Goal: Communication & Community: Answer question/provide support

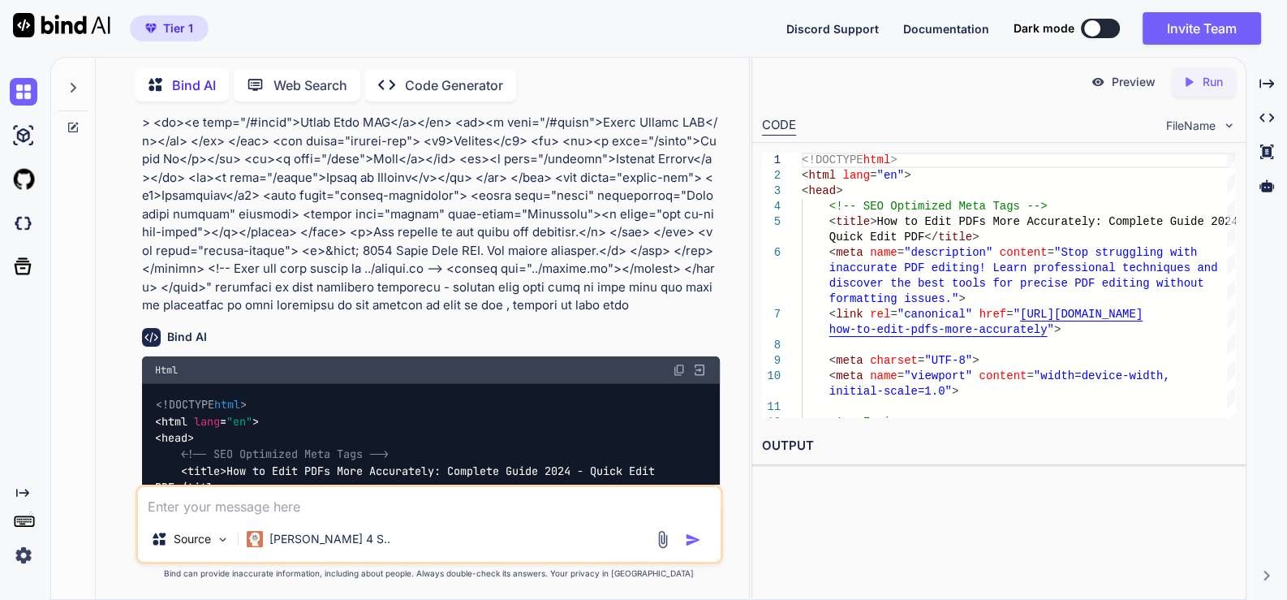
scroll to position [5573, 0]
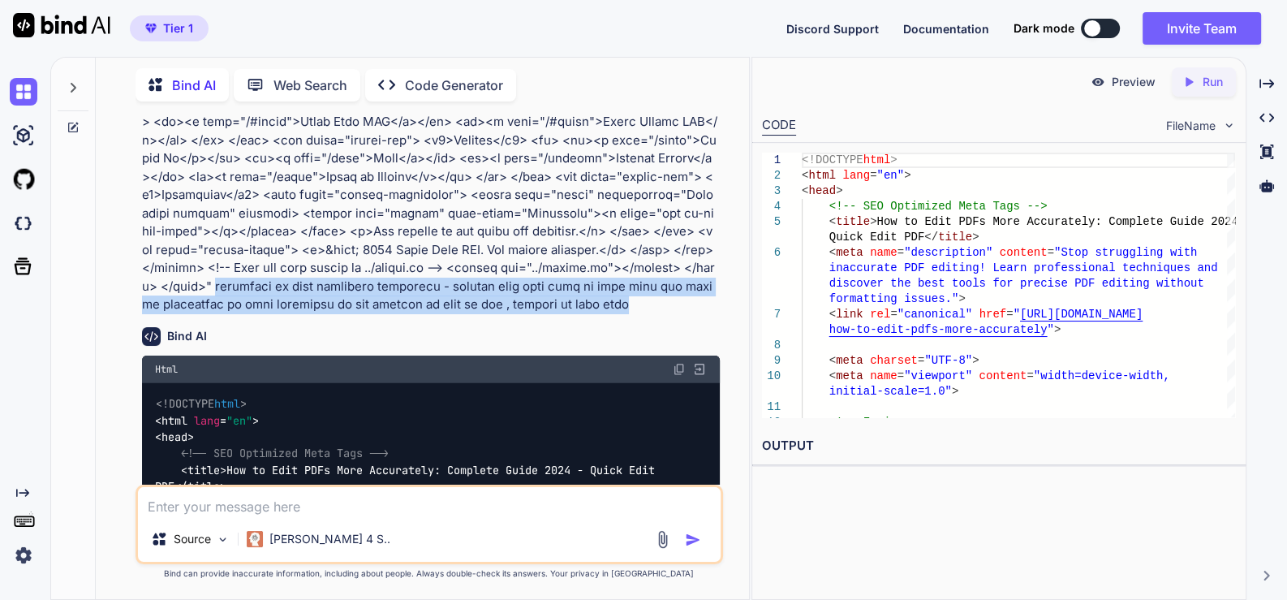
drag, startPoint x: 250, startPoint y: 217, endPoint x: 639, endPoint y: 239, distance: 389.3
copy p "accorting to this reference structure - provdie full page blog as html file and…"
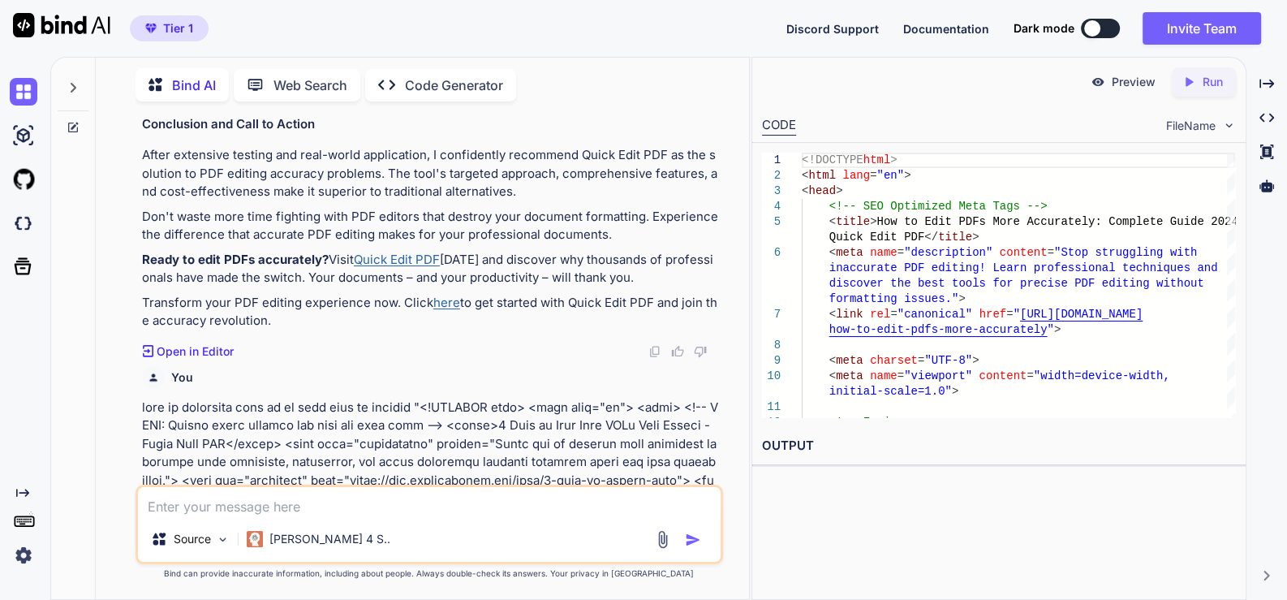
scroll to position [4051, 0]
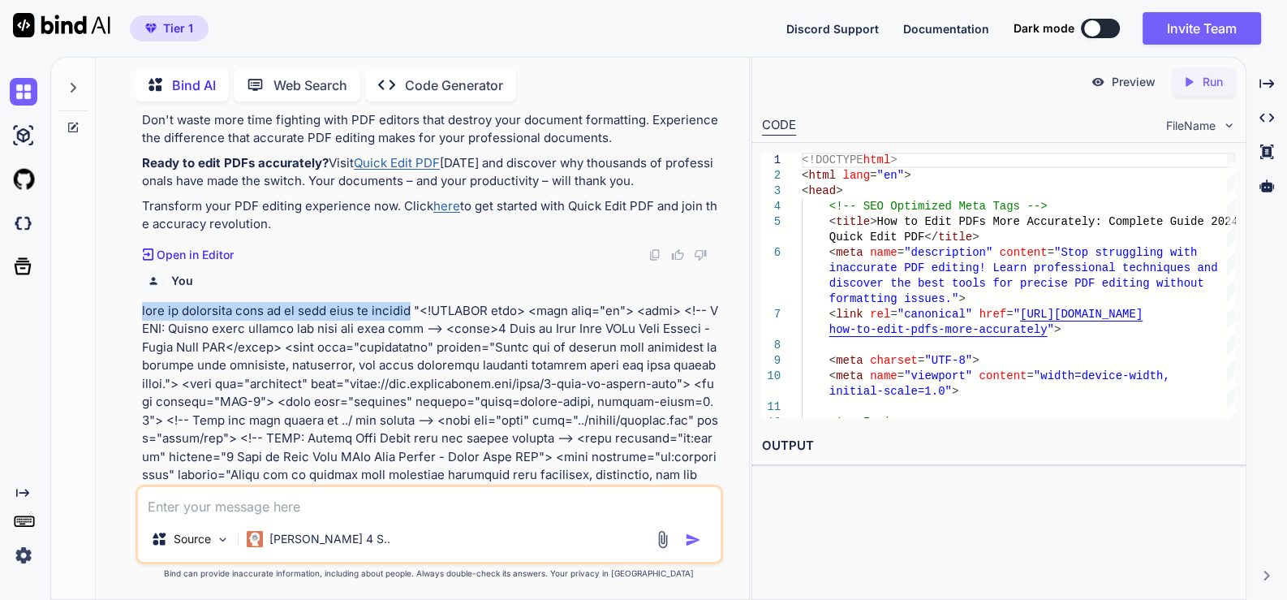
drag, startPoint x: 137, startPoint y: 270, endPoint x: 432, endPoint y: 277, distance: 295.4
click at [432, 277] on div "You Bind AI How to Edit PDFs More Accurately: A Complete Guide to Professional …" at bounding box center [431, 299] width 584 height 370
copy p "this is reference page of my post page my website"
click at [28, 84] on img at bounding box center [24, 92] width 28 height 28
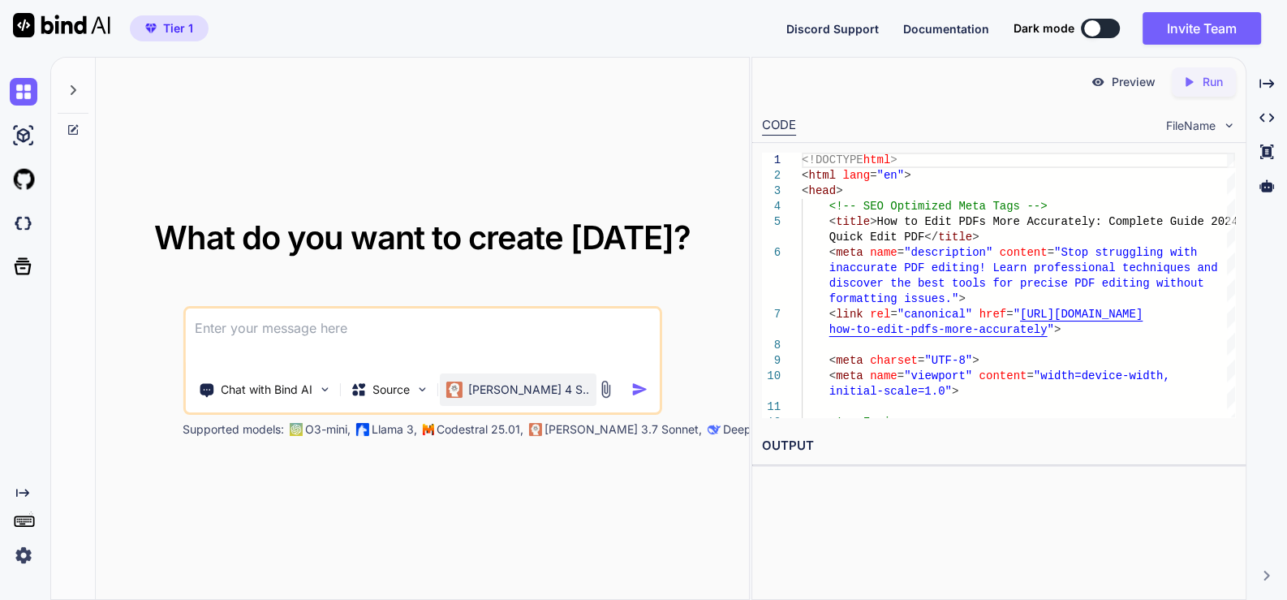
click at [490, 398] on div "[PERSON_NAME] 4 S.." at bounding box center [517, 389] width 157 height 32
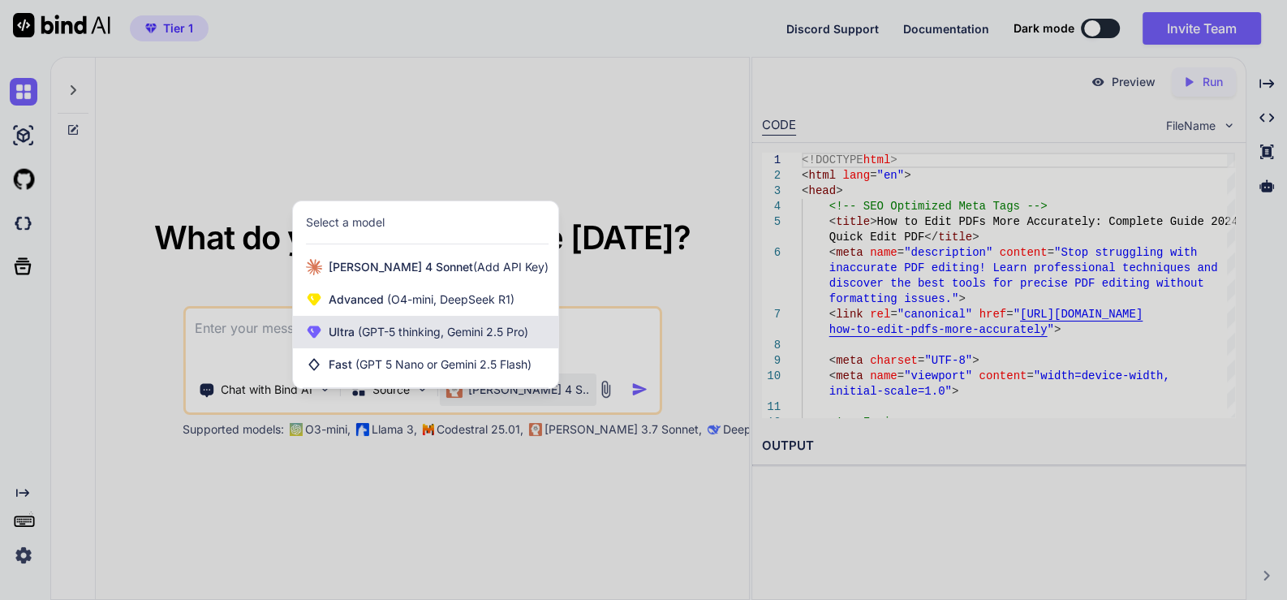
click at [460, 326] on span "(GPT-5 thinking, Gemini 2.5 Pro)" at bounding box center [442, 332] width 174 height 14
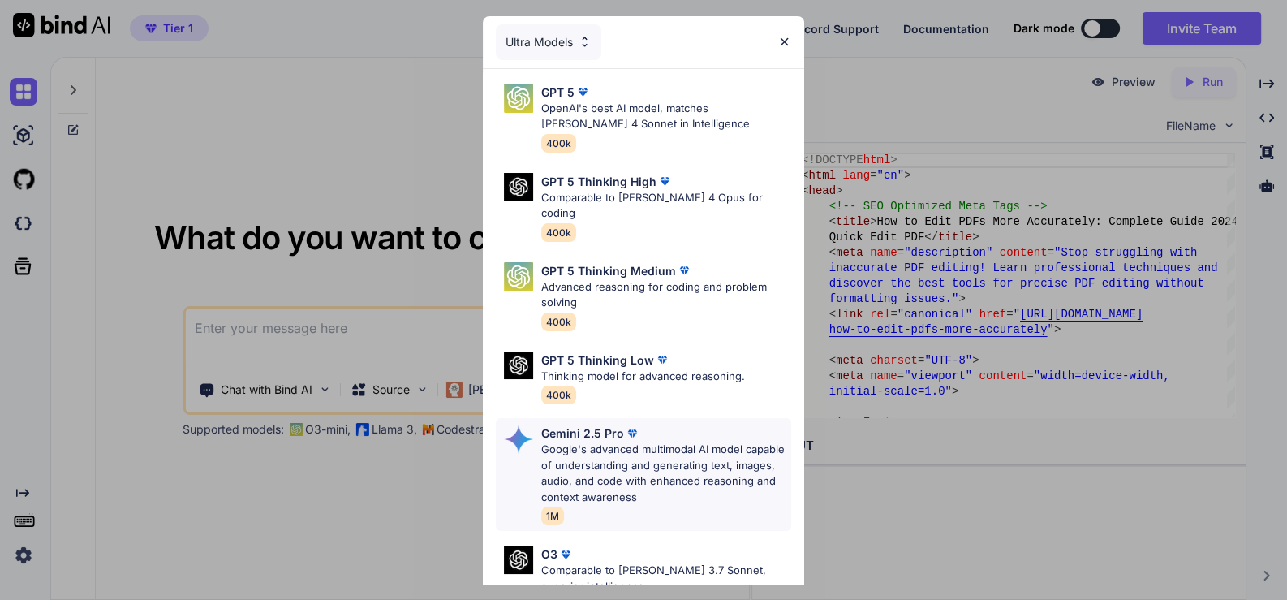
click at [627, 441] on p "Google's advanced multimodal AI model capable of understanding and generating t…" at bounding box center [666, 472] width 251 height 63
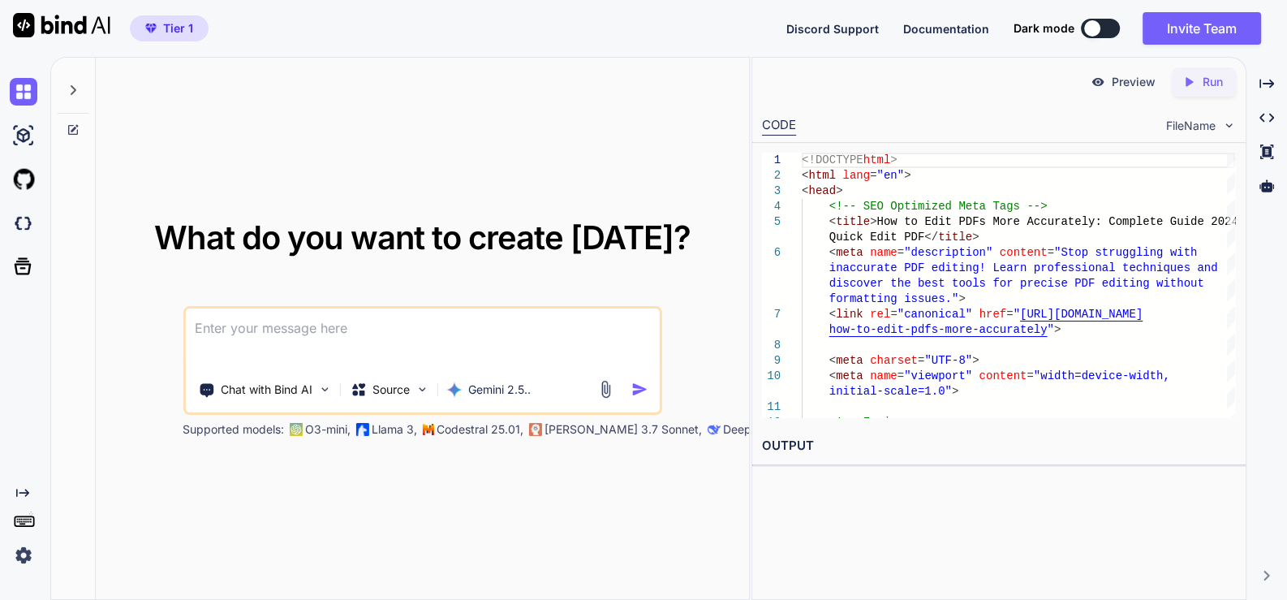
click at [367, 331] on textarea at bounding box center [422, 338] width 475 height 60
paste textarea "here is html code - index.html "<!DOCTYPE html> <html lang="en"> <head> <!-- SE…"
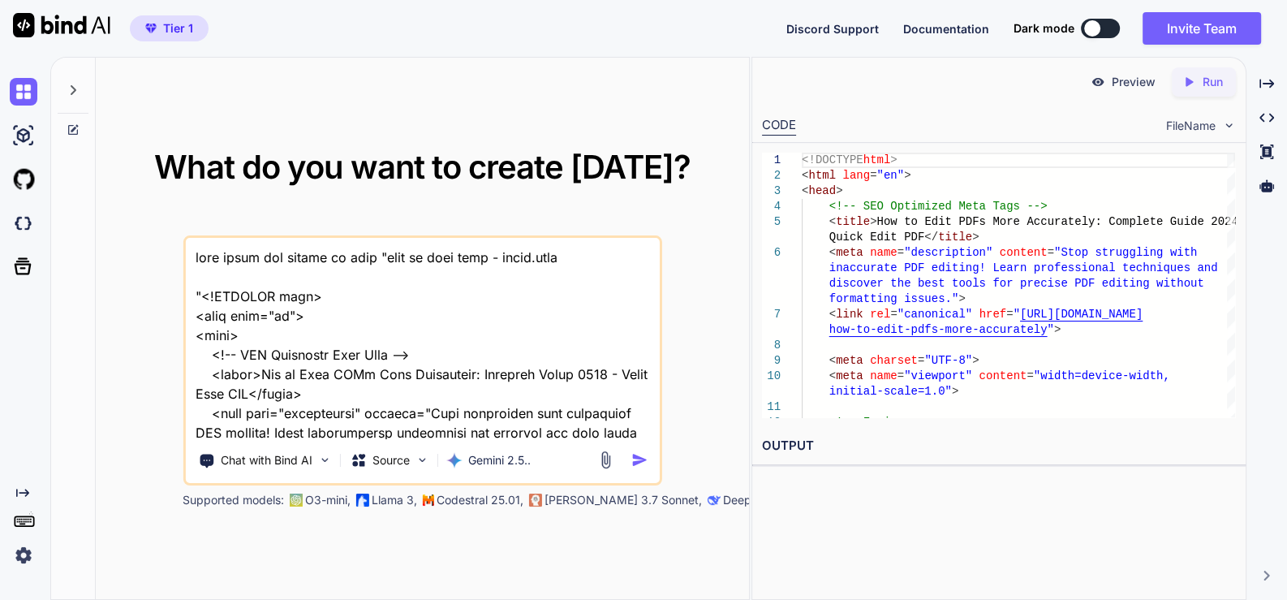
scroll to position [20830, 0]
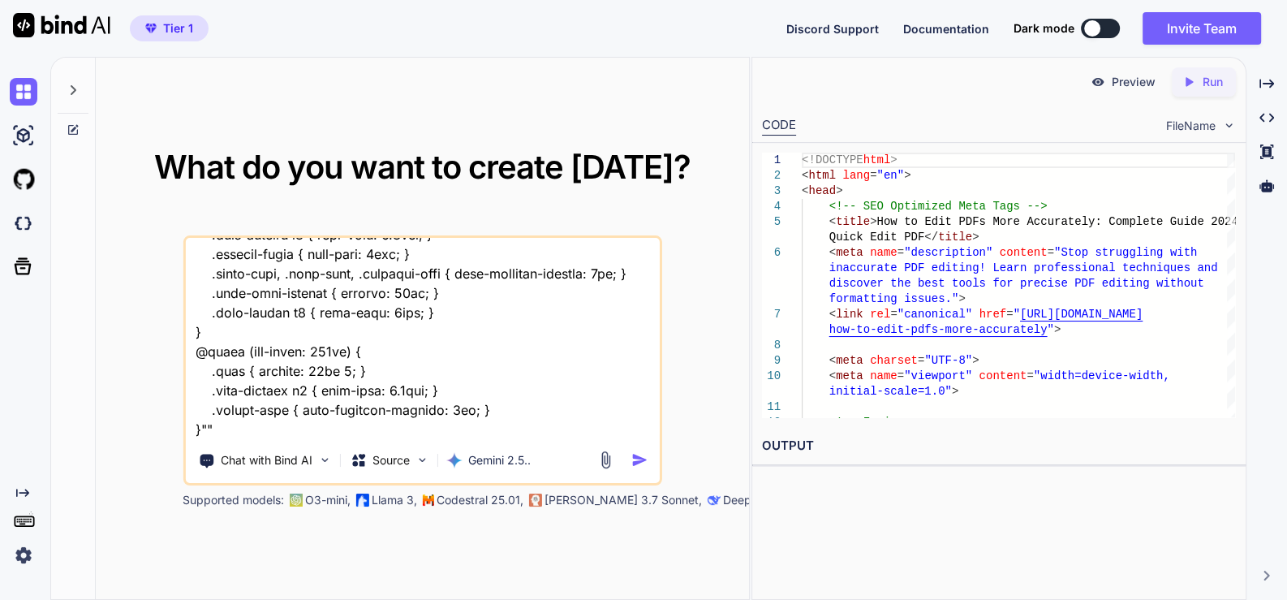
click at [242, 439] on div "Chat with Bind AI Source Gemini 2.5.." at bounding box center [423, 360] width 480 height 250
click at [256, 428] on textarea at bounding box center [422, 338] width 475 height 201
type textarea "also apply add banner in blog "here is html code - index.html "<!DOCTYPE html> …"
click at [647, 459] on img "button" at bounding box center [639, 459] width 17 height 17
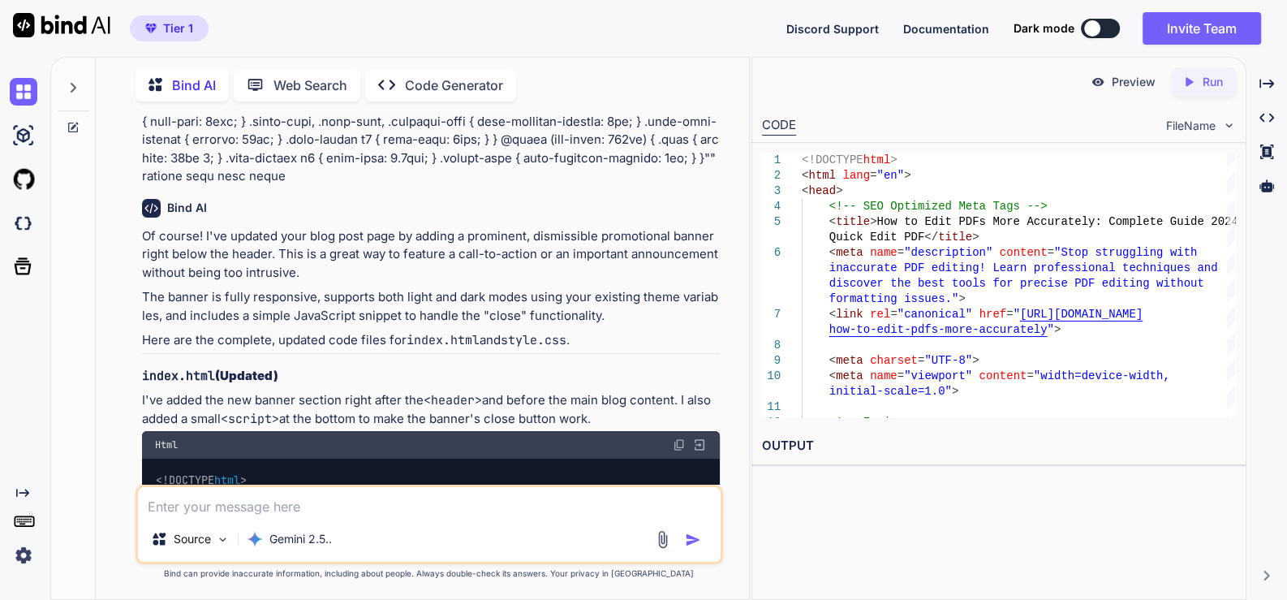
scroll to position [7210, 0]
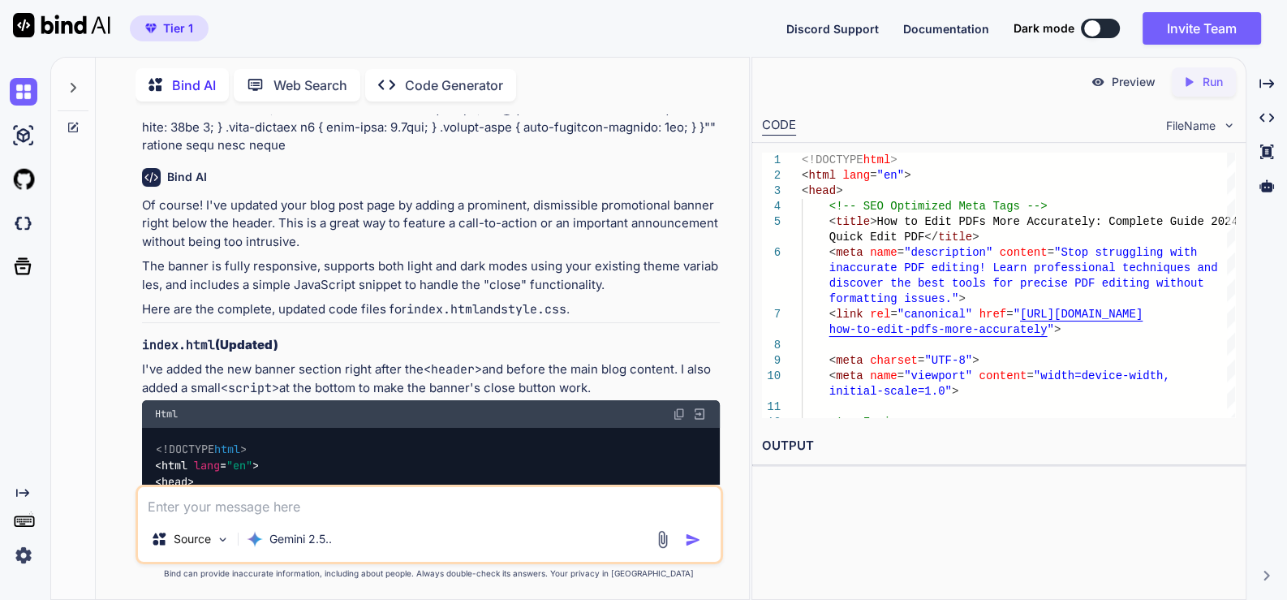
click at [678, 407] on img at bounding box center [679, 413] width 13 height 13
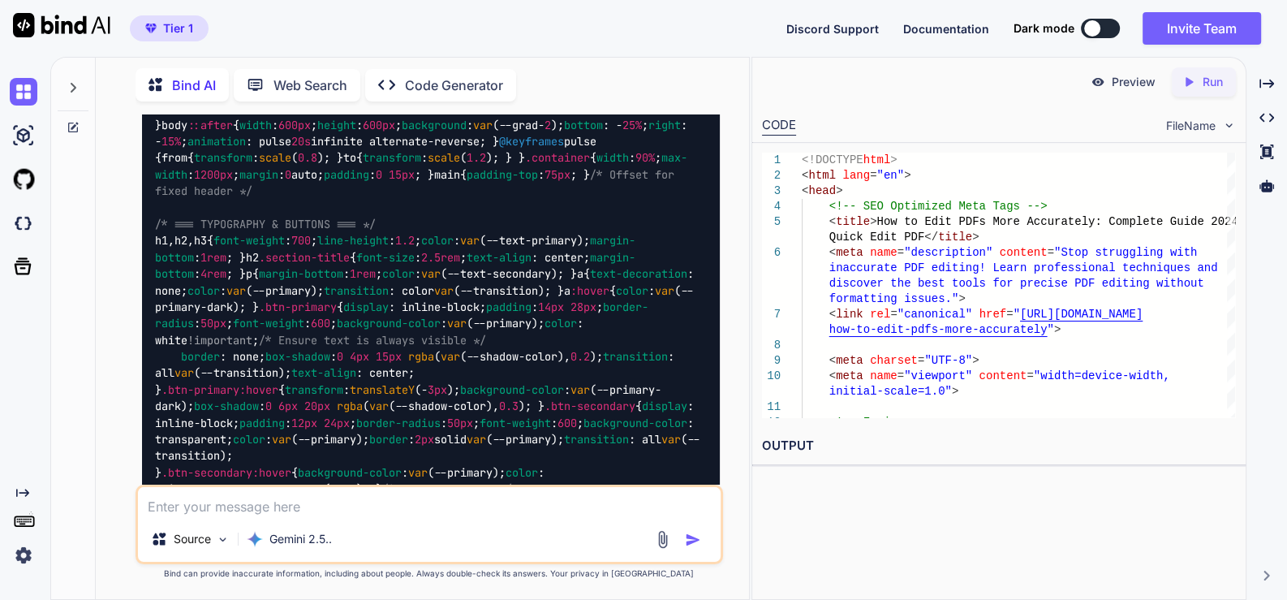
scroll to position [18062, 0]
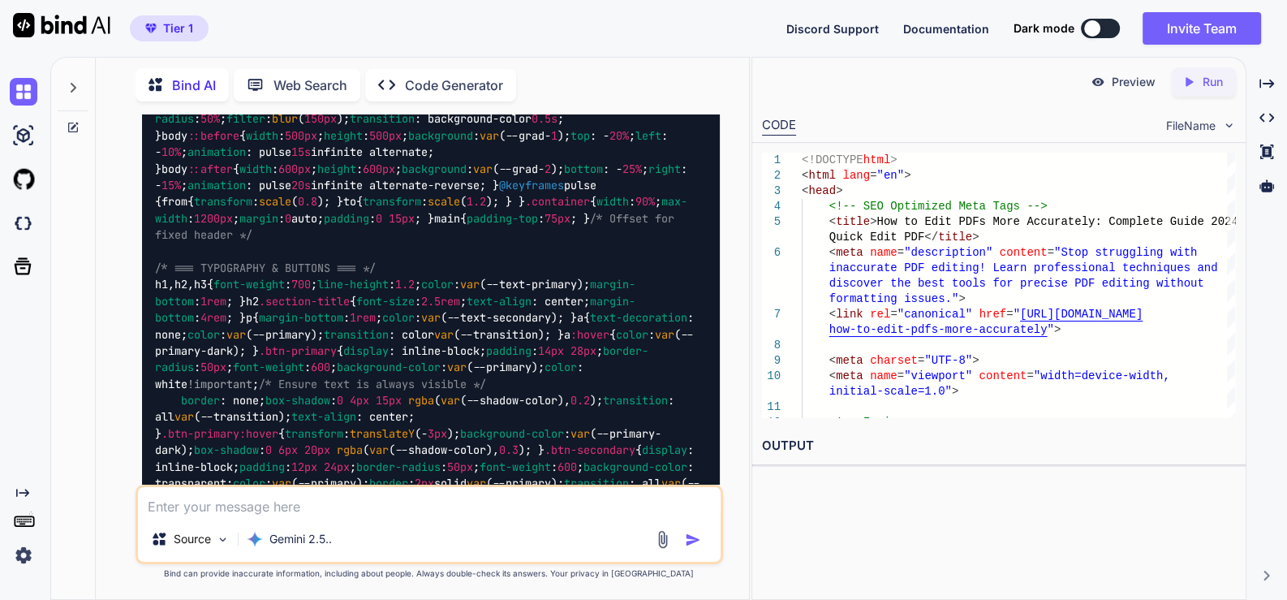
click at [344, 514] on textarea at bounding box center [429, 501] width 583 height 29
click at [19, 84] on img at bounding box center [24, 92] width 28 height 28
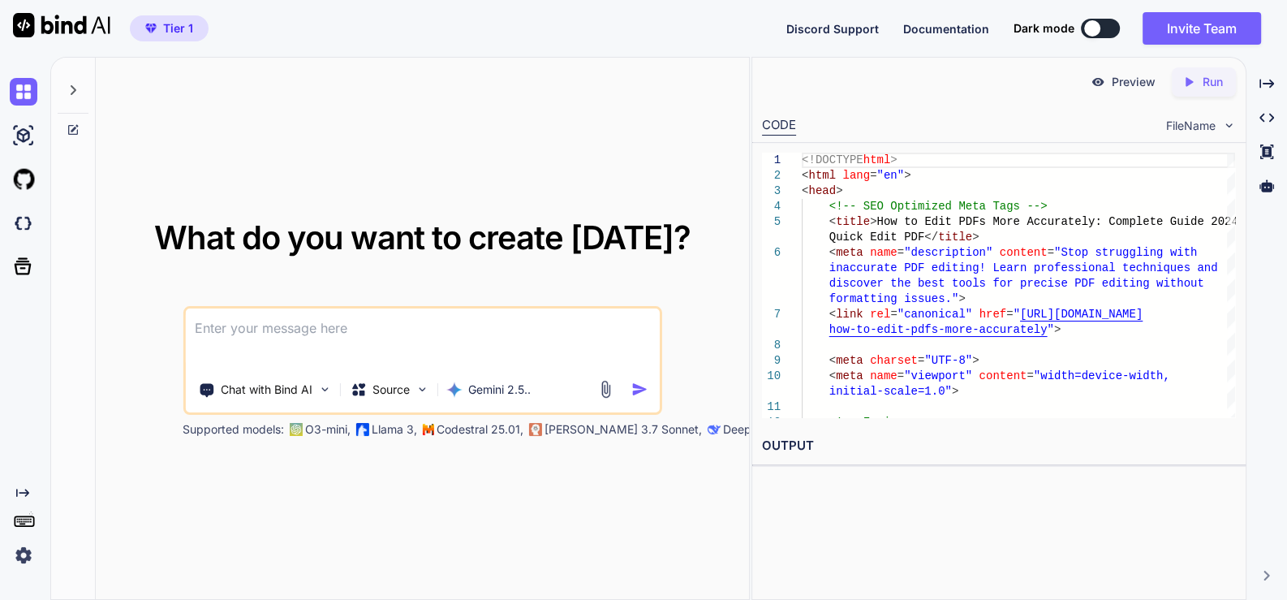
click at [381, 337] on textarea at bounding box center [422, 338] width 475 height 60
click at [311, 323] on textarea "also add google adds banner in blogs" at bounding box center [422, 338] width 475 height 60
click at [344, 333] on textarea "also add google ads at elast banner in blogs" at bounding box center [422, 338] width 475 height 60
click at [365, 336] on textarea "also add google ads at last banner in blogs" at bounding box center [422, 338] width 475 height 60
click at [514, 328] on textarea "also add google ads at last two banner in blogs" at bounding box center [422, 338] width 475 height 60
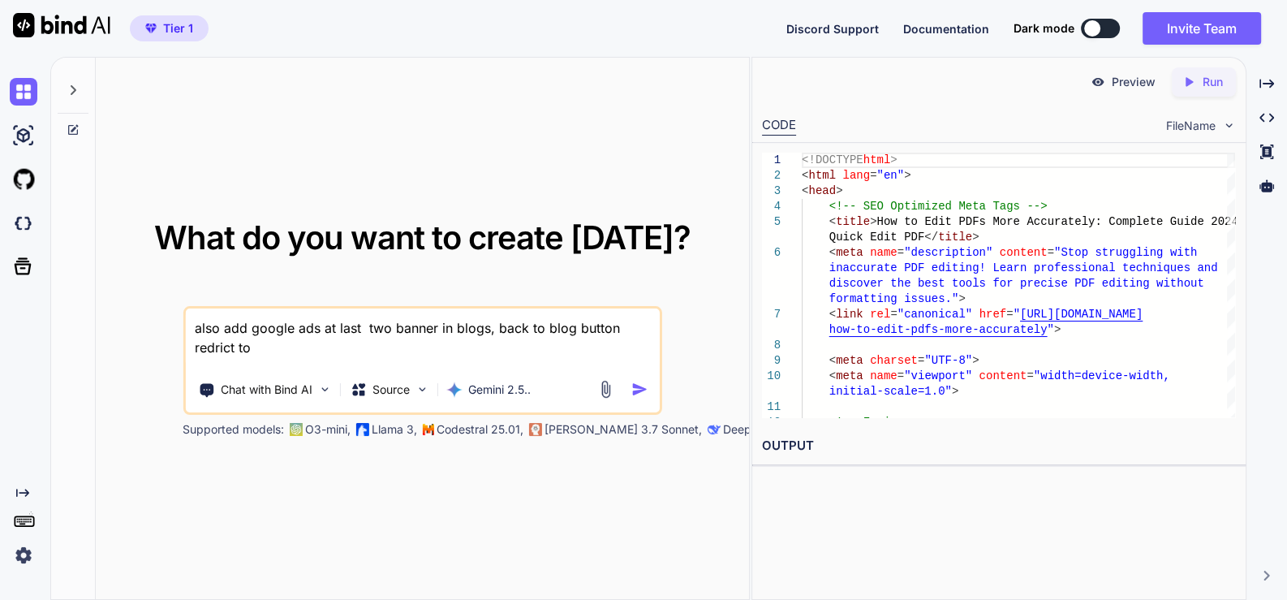
paste textarea "[URL][DOMAIN_NAME]"
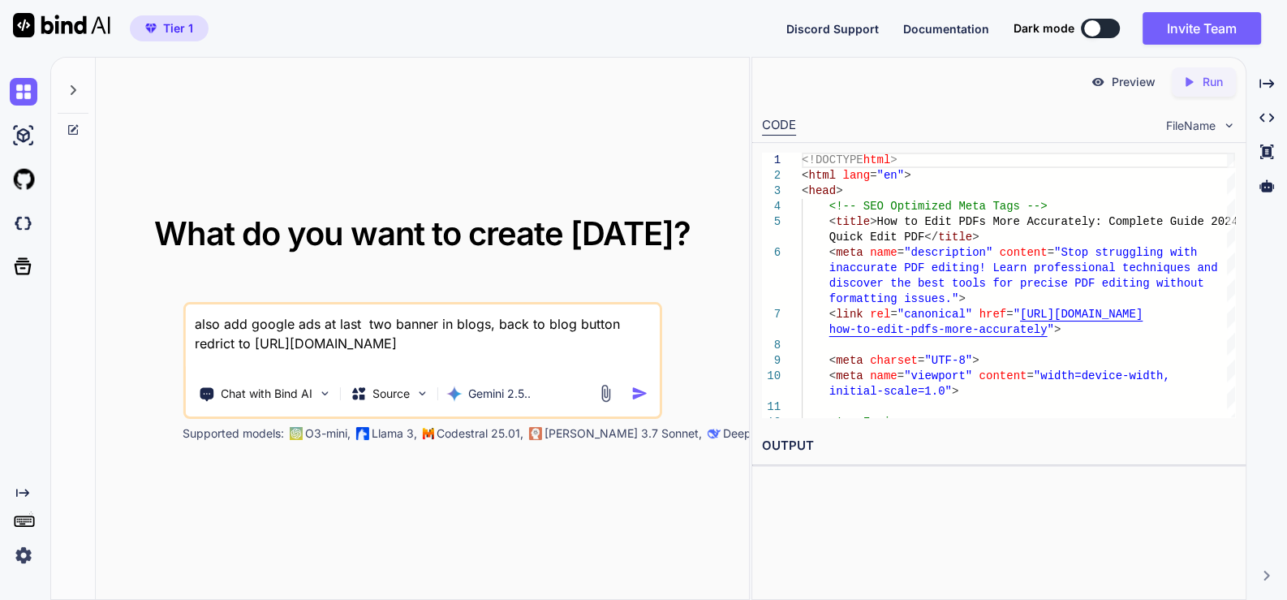
click at [468, 333] on textarea "also add google ads at last two banner in blogs, back to blog button redrict to…" at bounding box center [422, 338] width 475 height 68
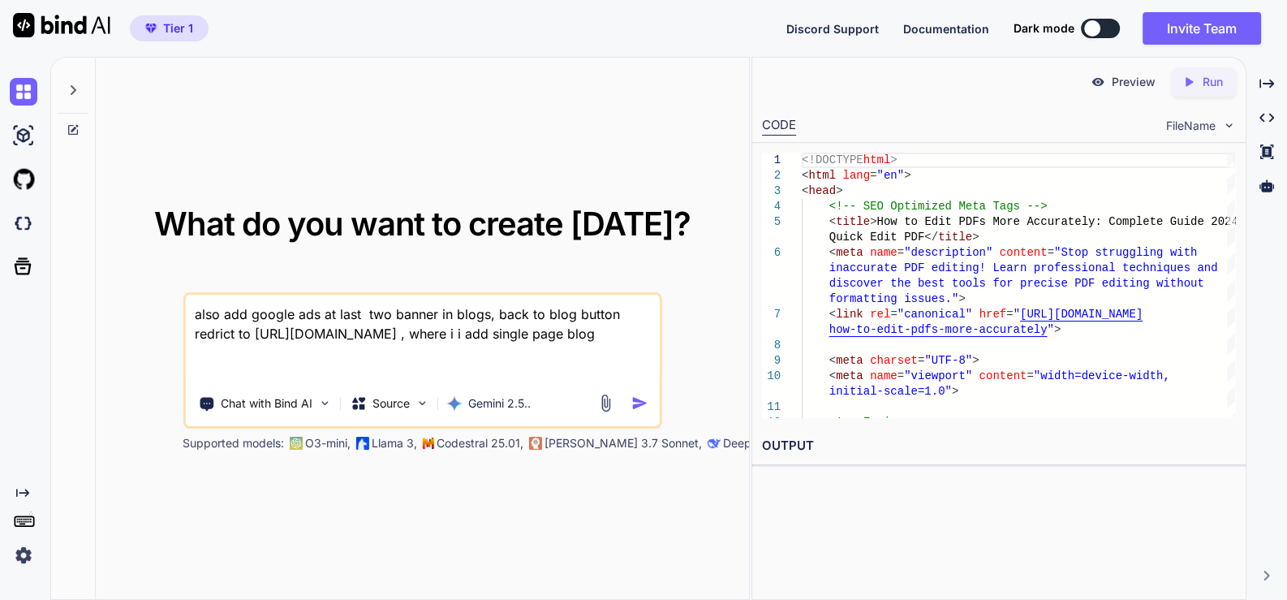
drag, startPoint x: 488, startPoint y: 341, endPoint x: 521, endPoint y: 373, distance: 46.5
click at [519, 374] on textarea "also add google ads at last two banner in blogs, back to blog button redrict to…" at bounding box center [422, 339] width 475 height 88
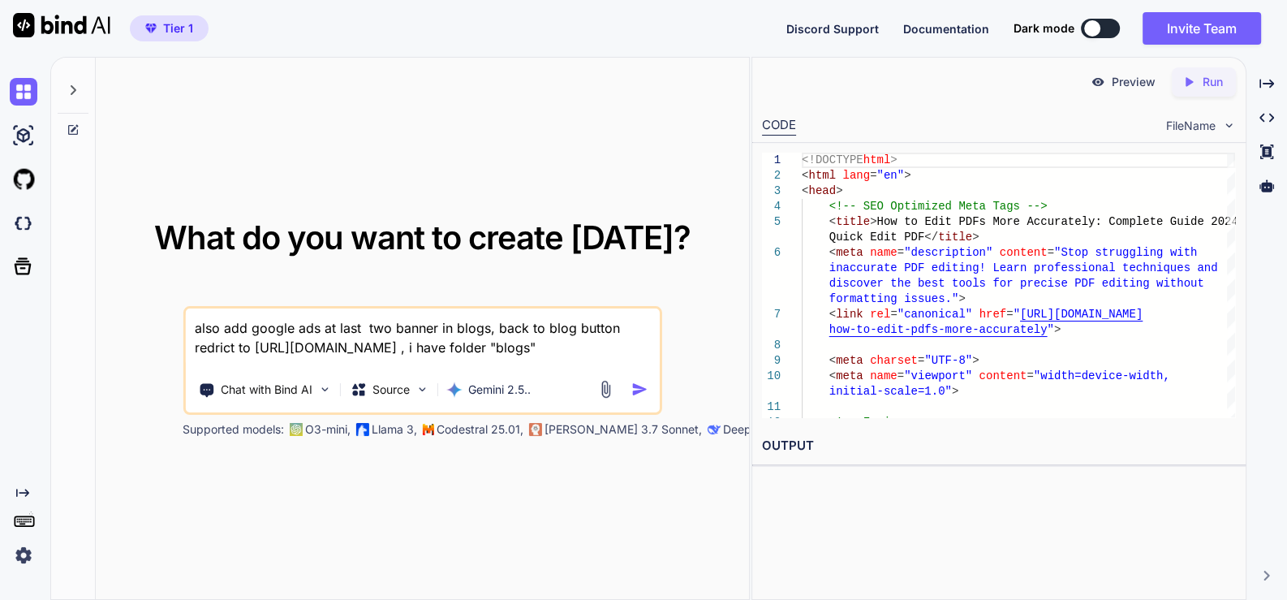
click at [634, 344] on textarea "also add google ads at last two banner in blogs, back to blog button redrict to…" at bounding box center [422, 338] width 475 height 60
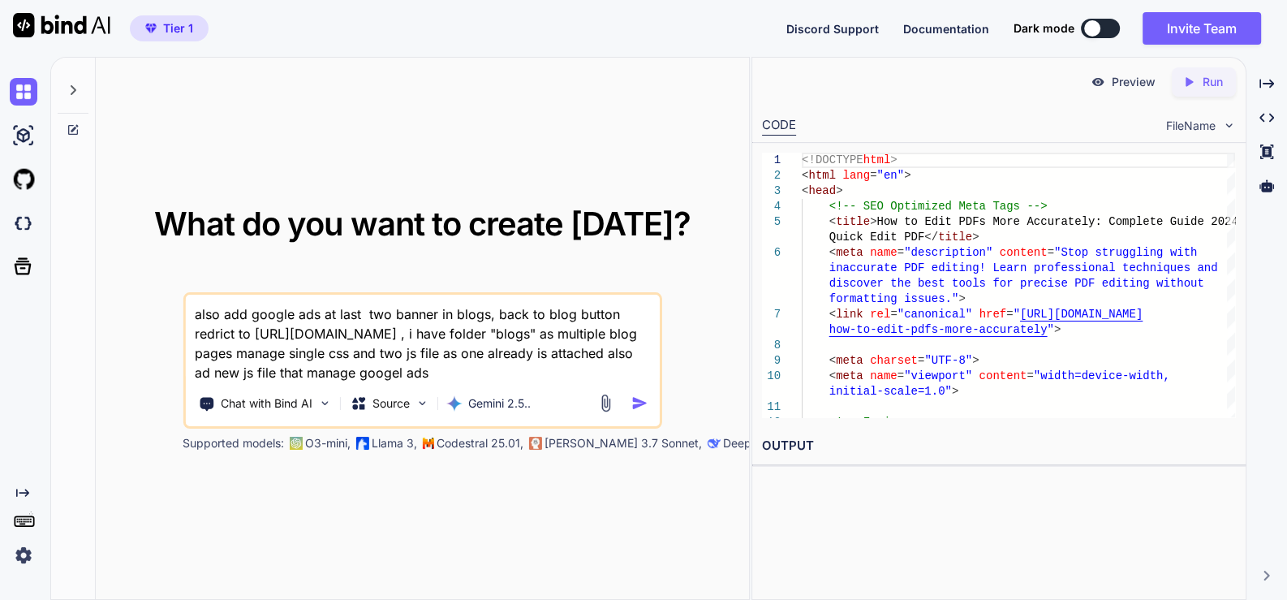
click at [277, 352] on textarea "also add google ads at last two banner in blogs, back to blog button redrict to…" at bounding box center [422, 339] width 475 height 88
click at [501, 366] on textarea "also add google ads at last two banner in blogs, back to blog button redrict to…" at bounding box center [422, 339] width 475 height 88
click at [543, 378] on textarea "also add google ads at last two banner in blogs, back to blog button redrict to…" at bounding box center [422, 339] width 475 height 88
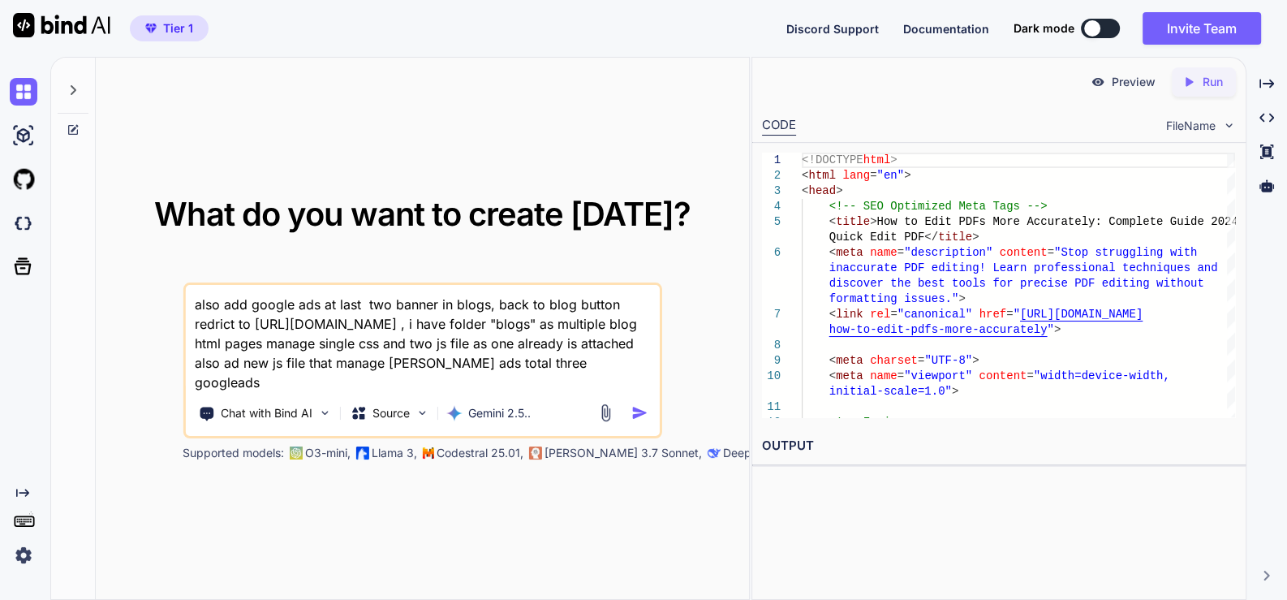
click at [237, 385] on textarea "also add google ads at last two banner in blogs, back to blog button redrict to…" at bounding box center [422, 338] width 475 height 107
click at [249, 380] on textarea "also add google ads at last two banner in blogs, back to blog button redrict to…" at bounding box center [422, 338] width 475 height 107
click at [433, 385] on textarea "also add google ads at last two banner in blogs, back to blog button redrict to…" at bounding box center [422, 338] width 475 height 107
drag, startPoint x: 397, startPoint y: 380, endPoint x: 558, endPoint y: 378, distance: 161.5
click at [558, 378] on textarea "also add google ads at last two banner in blogs, back to blog button redrict to…" at bounding box center [422, 338] width 475 height 107
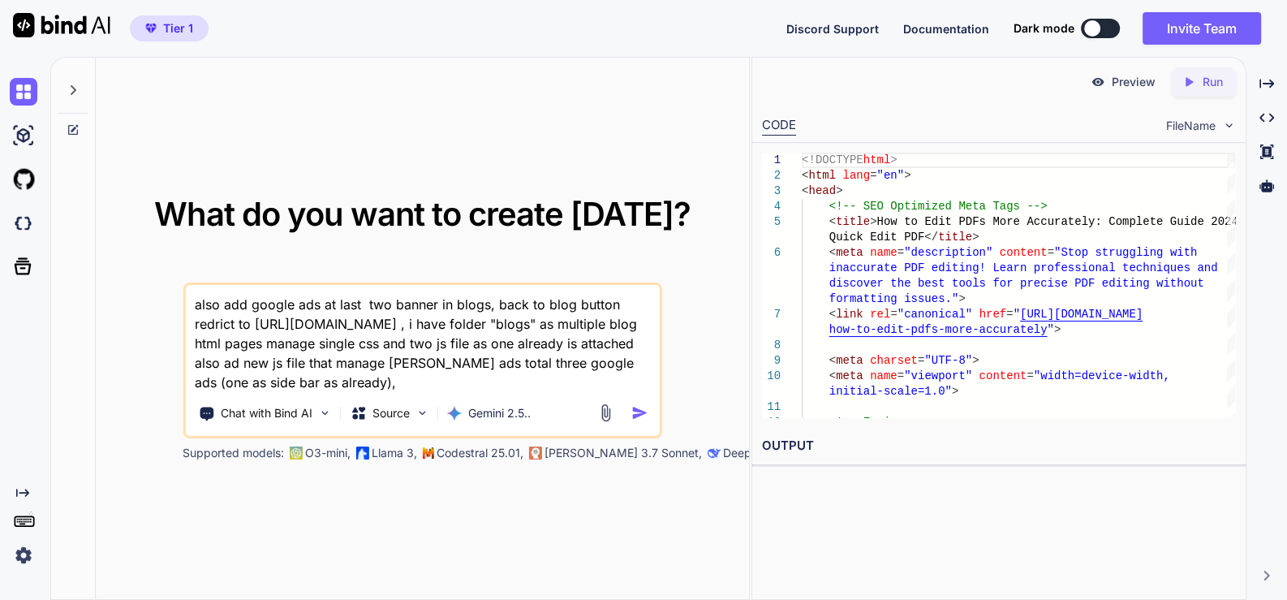
click at [382, 378] on textarea "also add google ads at last two banner in blogs, back to blog button redrict to…" at bounding box center [422, 338] width 475 height 107
paste textarea "two banner ads in blogs"
click at [630, 386] on textarea "also add google ads at last two banner in blogs, back to blog button redrict to…" at bounding box center [422, 338] width 475 height 107
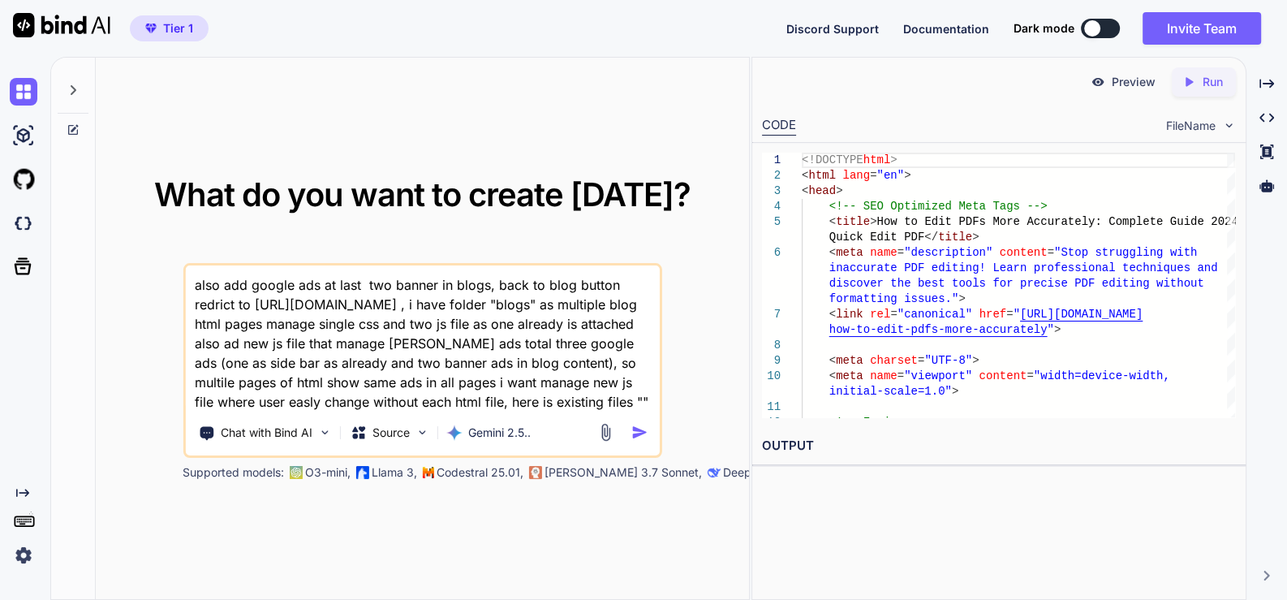
paste textarea "here is html code - index.html "<!DOCTYPE html> <html lang="en"> <head> <!-- SE…"
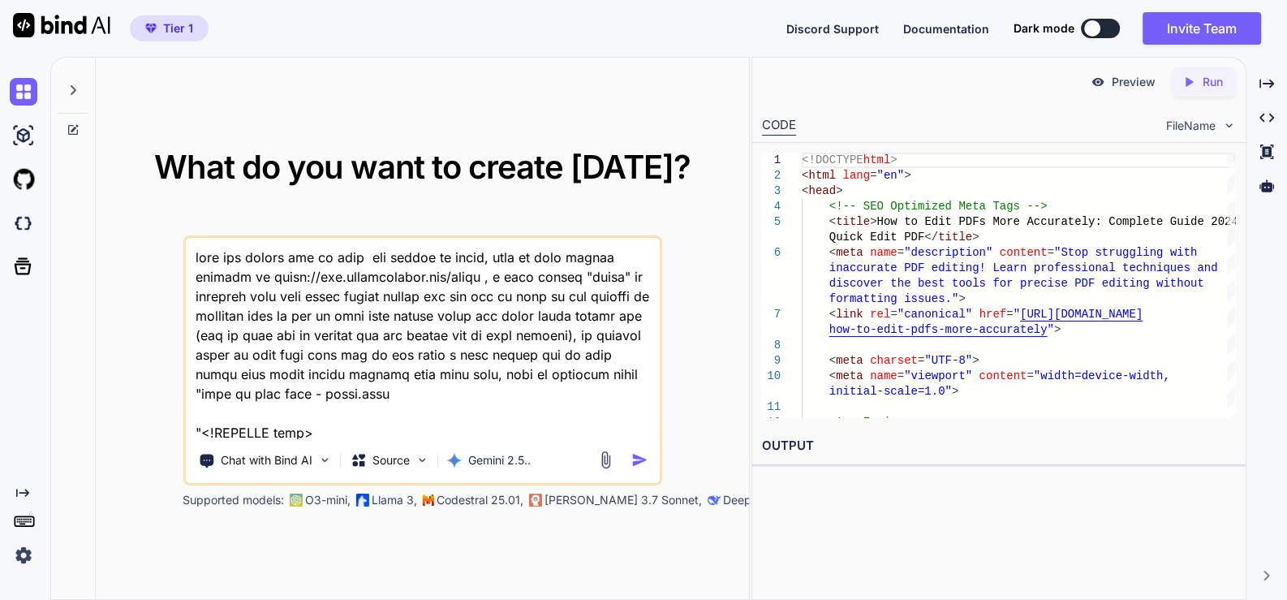
scroll to position [20966, 0]
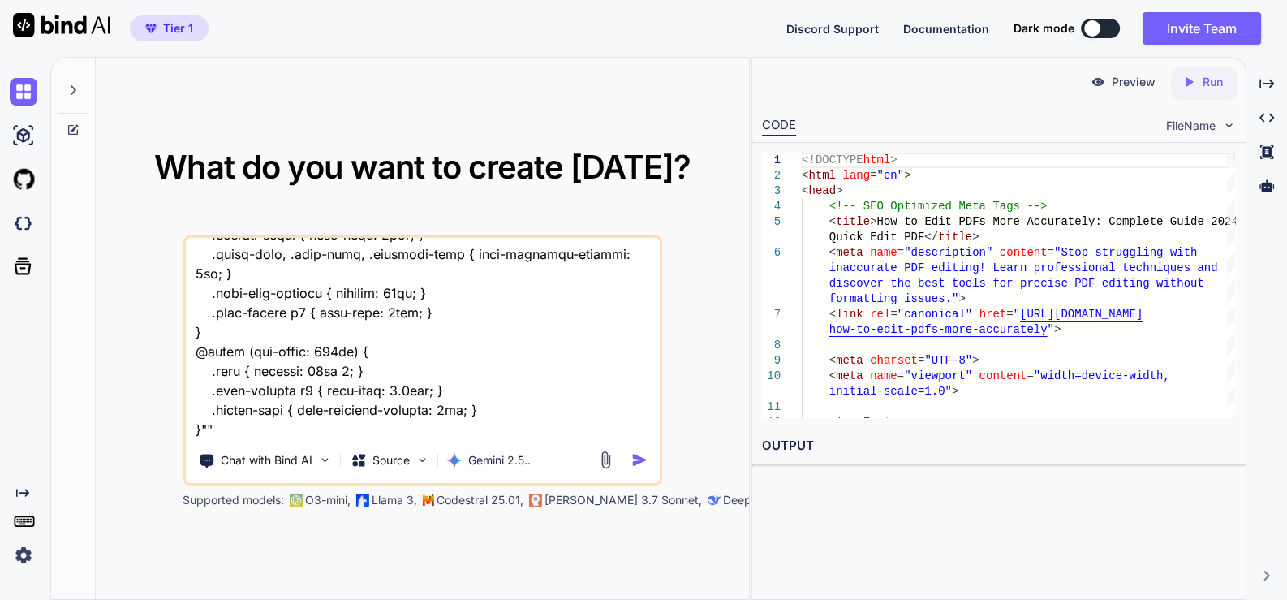
type textarea "also add google ads at last two banner in blogs, back to blog button redrict to…"
click at [635, 462] on img "button" at bounding box center [639, 459] width 17 height 17
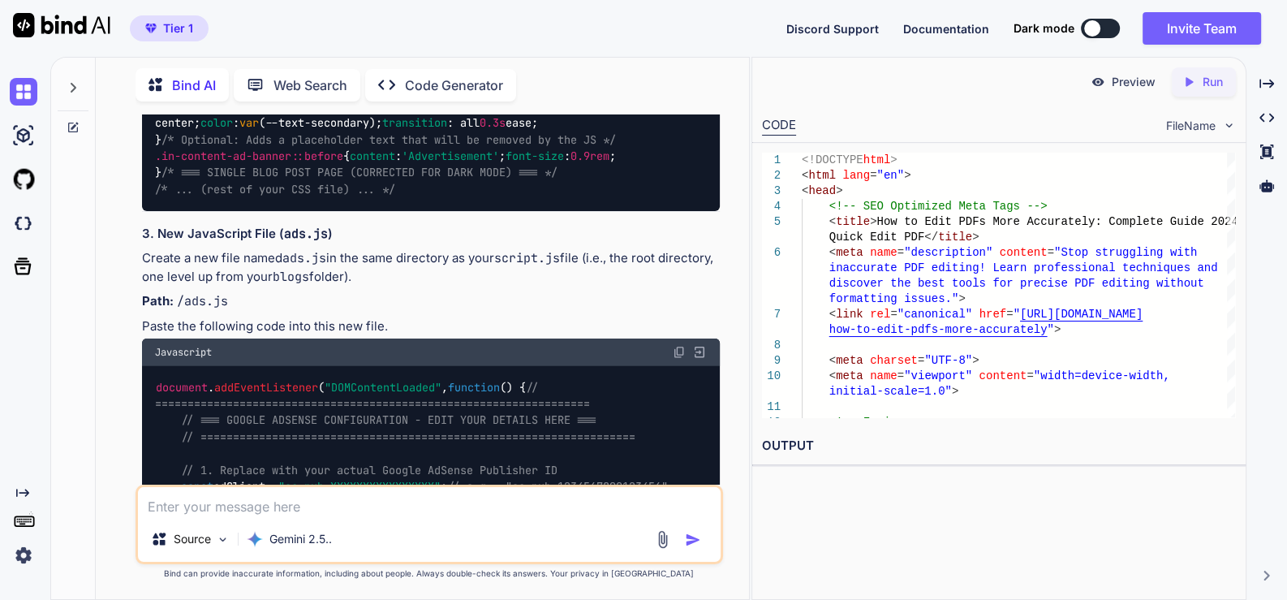
scroll to position [12031, 0]
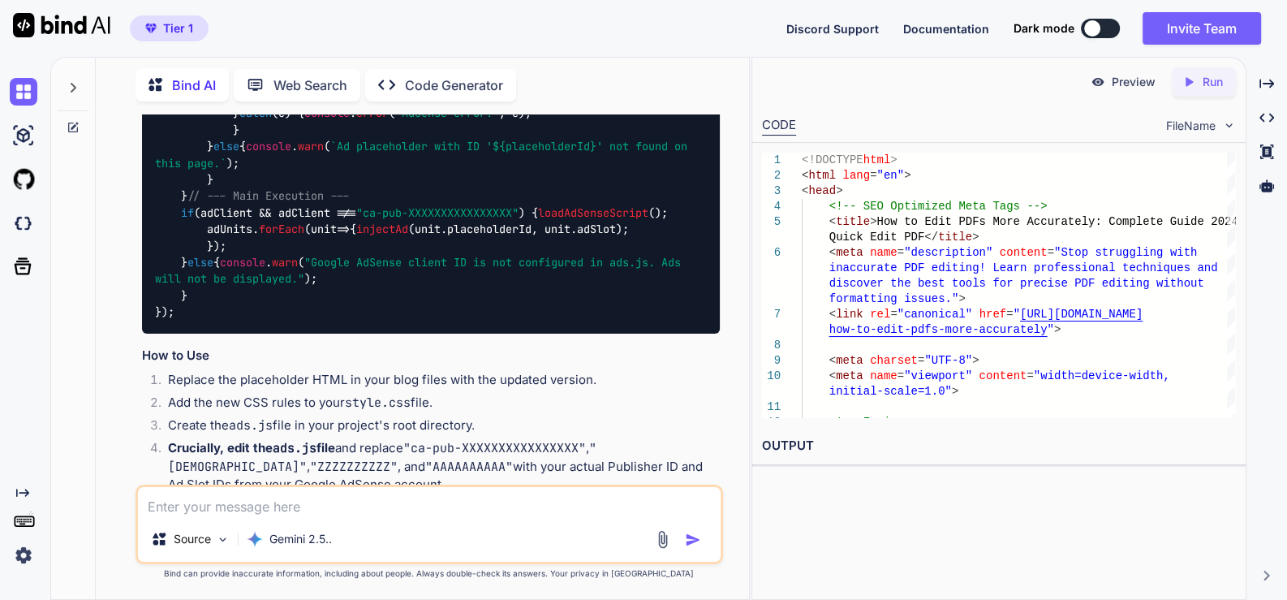
scroll to position [13248, 0]
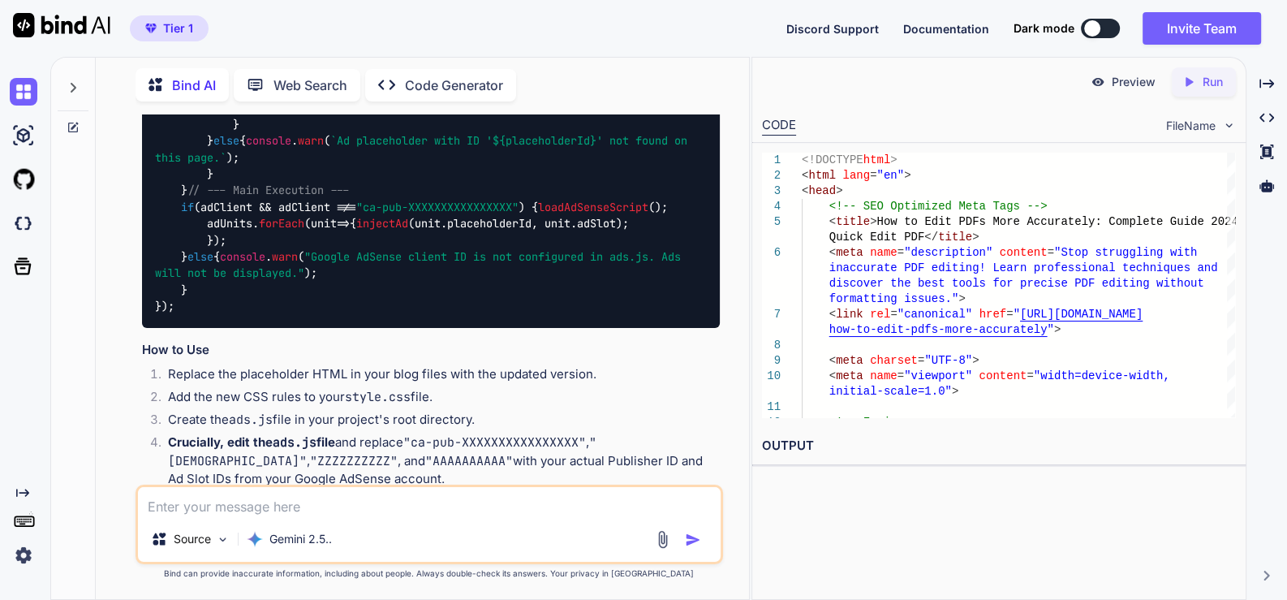
click at [362, 511] on textarea at bounding box center [429, 501] width 583 height 29
type textarea "provide full html file"
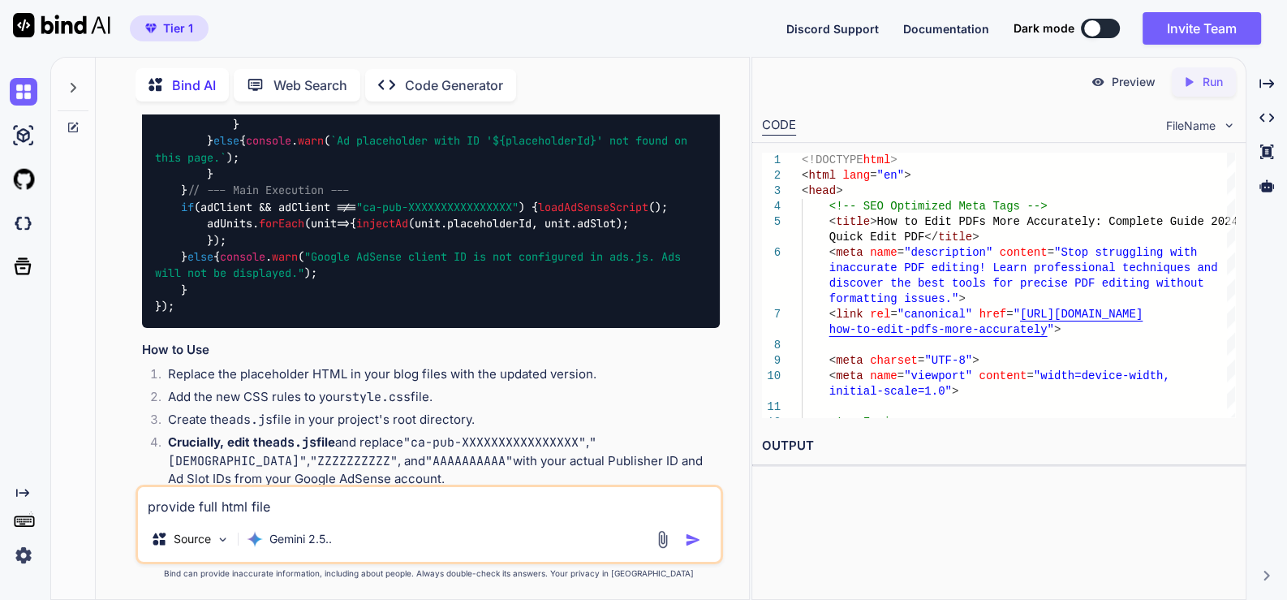
click at [700, 540] on img "button" at bounding box center [693, 539] width 16 height 16
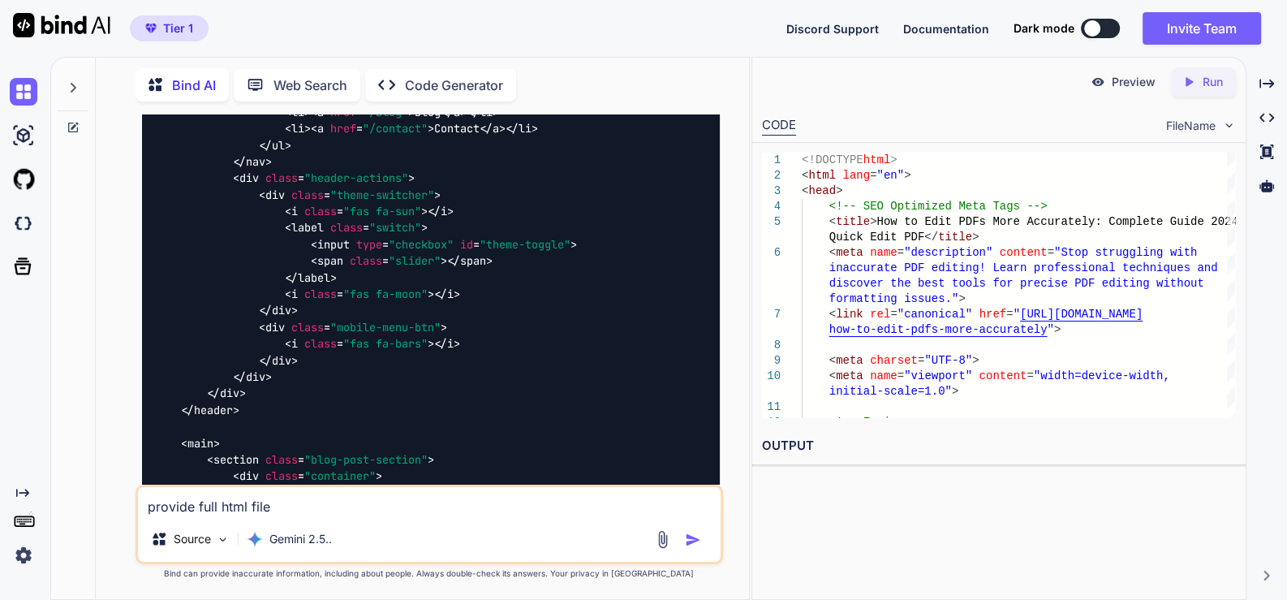
scroll to position [15311, 0]
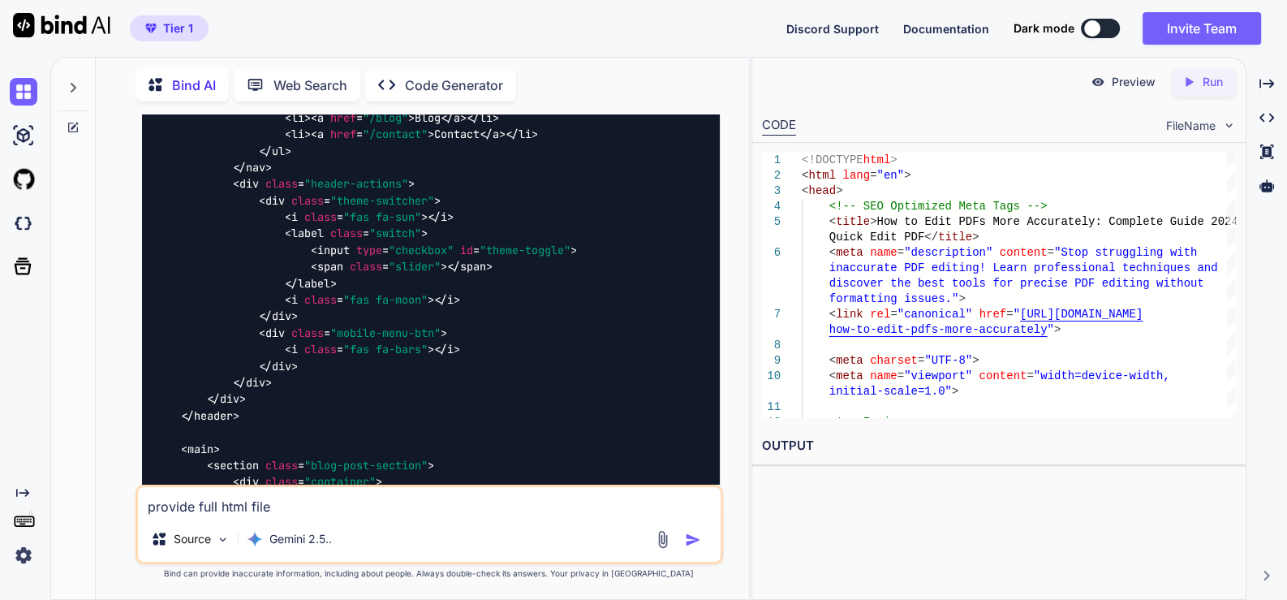
click at [15, 93] on img at bounding box center [24, 92] width 28 height 28
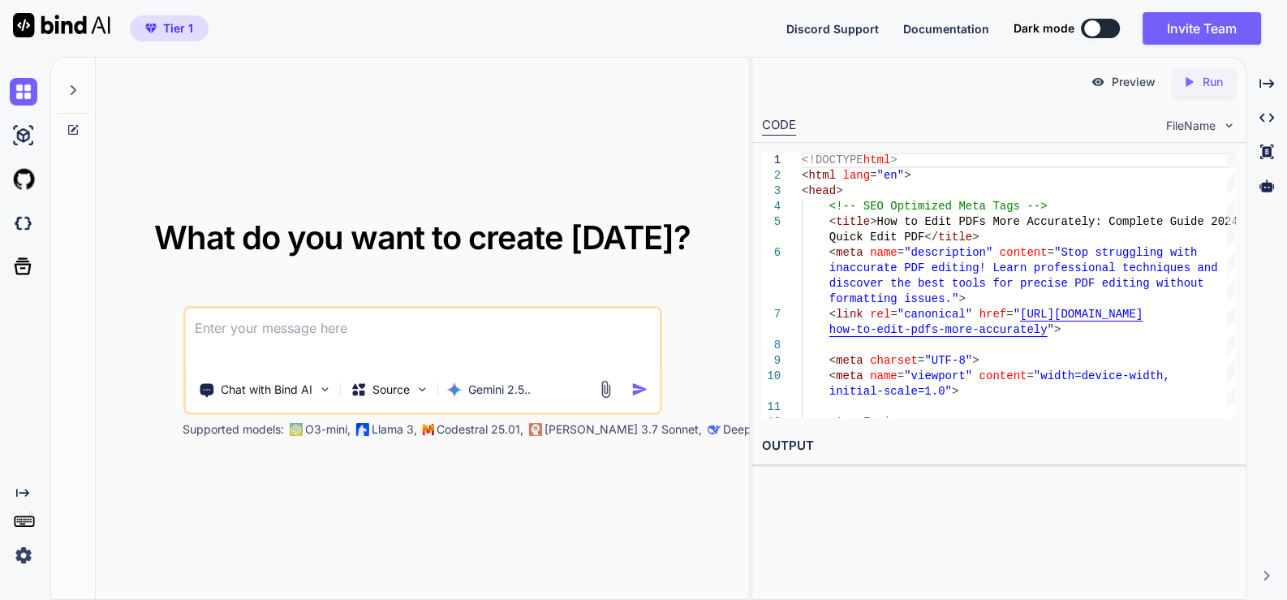
click at [419, 321] on textarea at bounding box center [422, 338] width 475 height 60
type textarea "t"
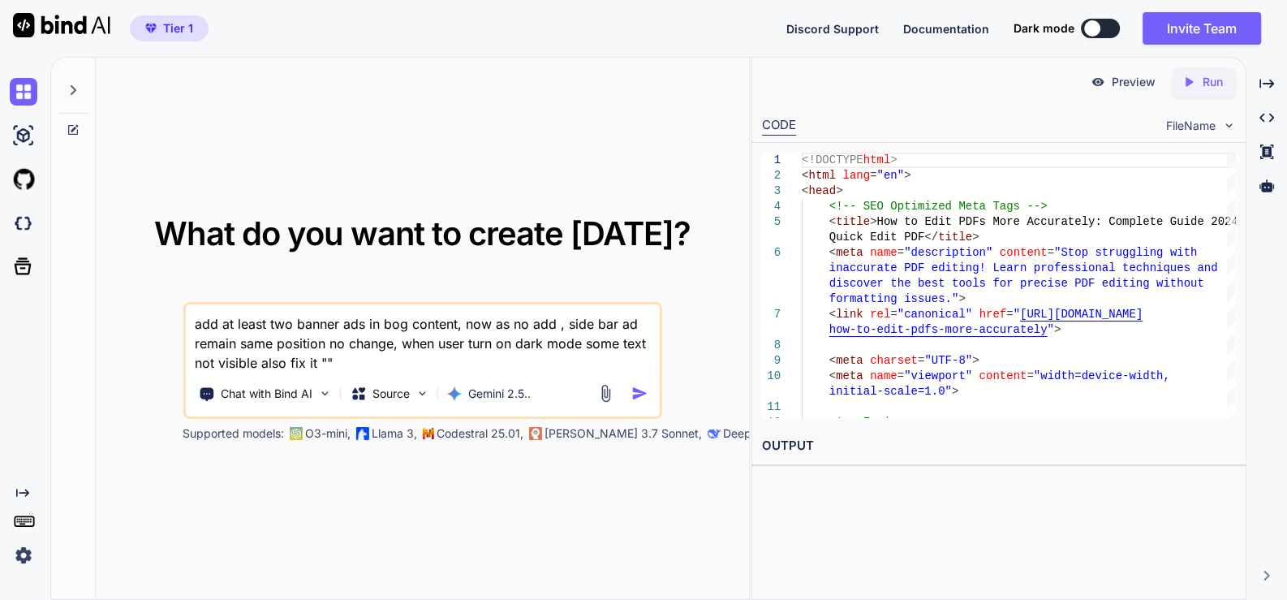
paste textarea "here is html code - index.html "<!DOCTYPE html> <html lang="en"> <head> <!-- SE…"
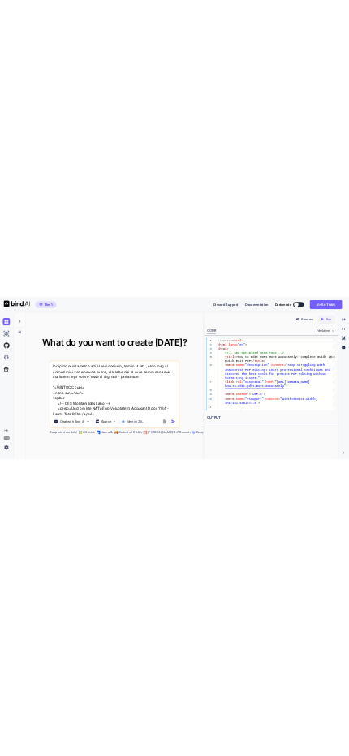
scroll to position [20870, 0]
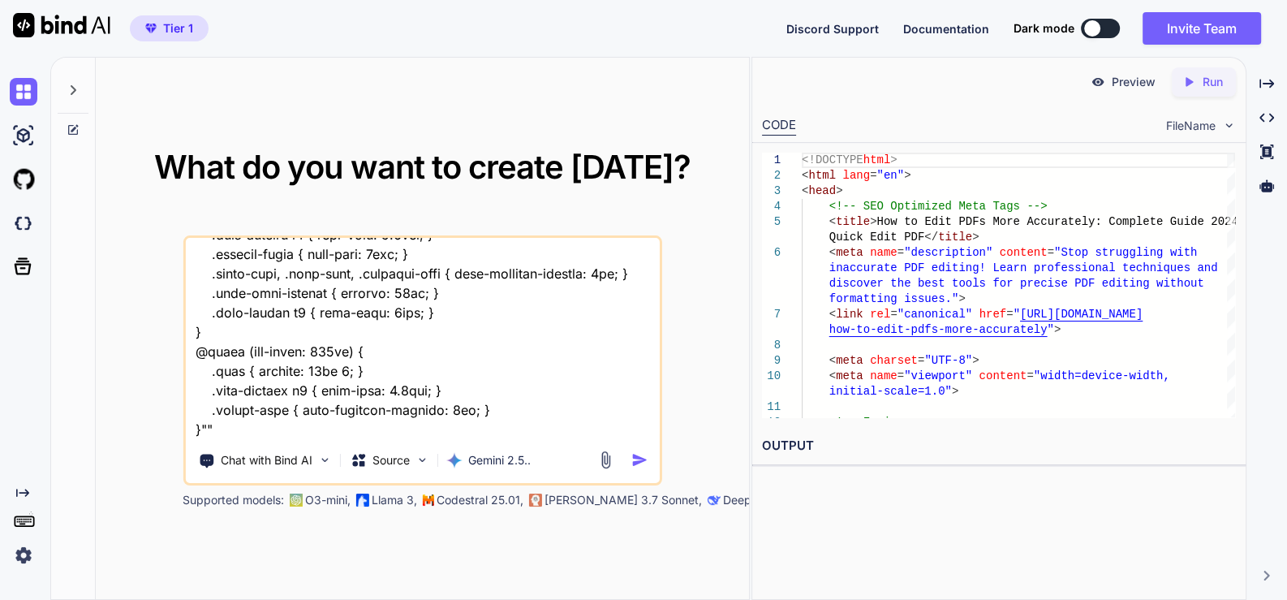
click at [256, 434] on textarea at bounding box center [422, 338] width 475 height 201
type textarea "add at least two banner ads in bog content, now as no add , side bar ad remain …"
click at [645, 458] on img "button" at bounding box center [639, 459] width 17 height 17
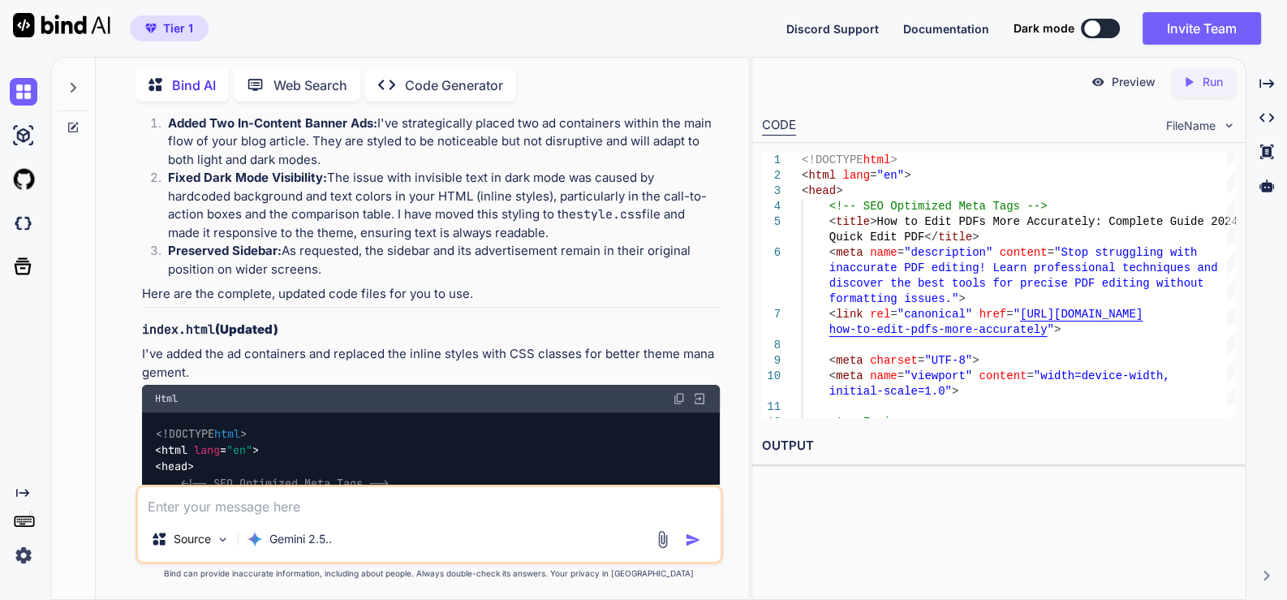
scroll to position [7404, 0]
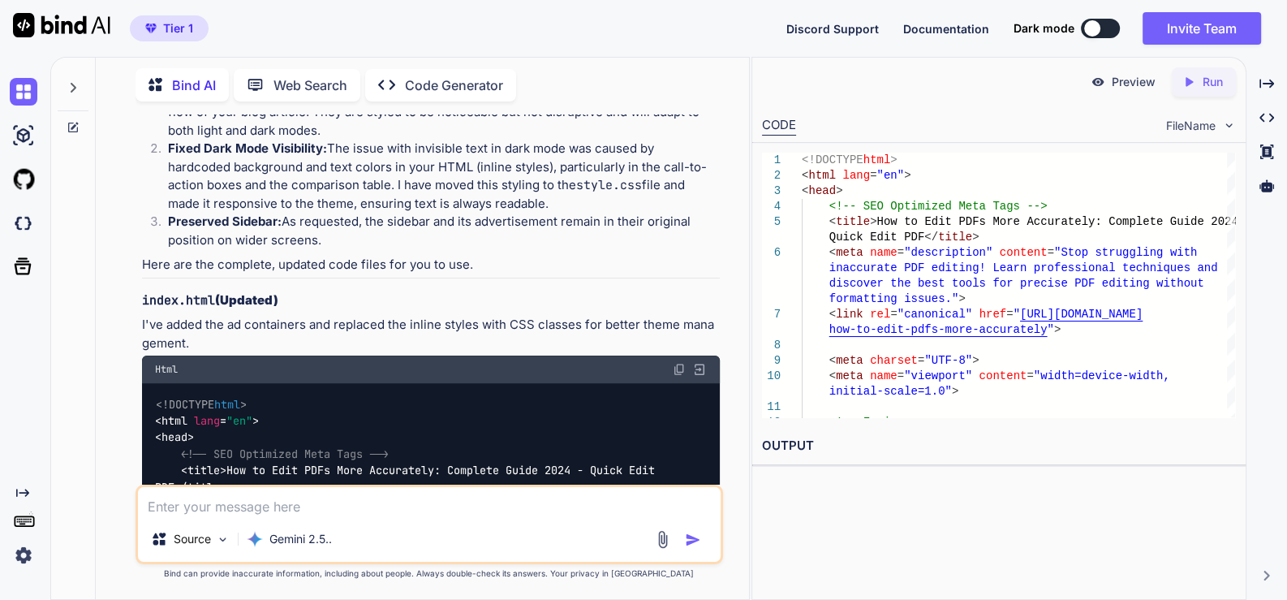
click at [677, 363] on img at bounding box center [679, 369] width 13 height 13
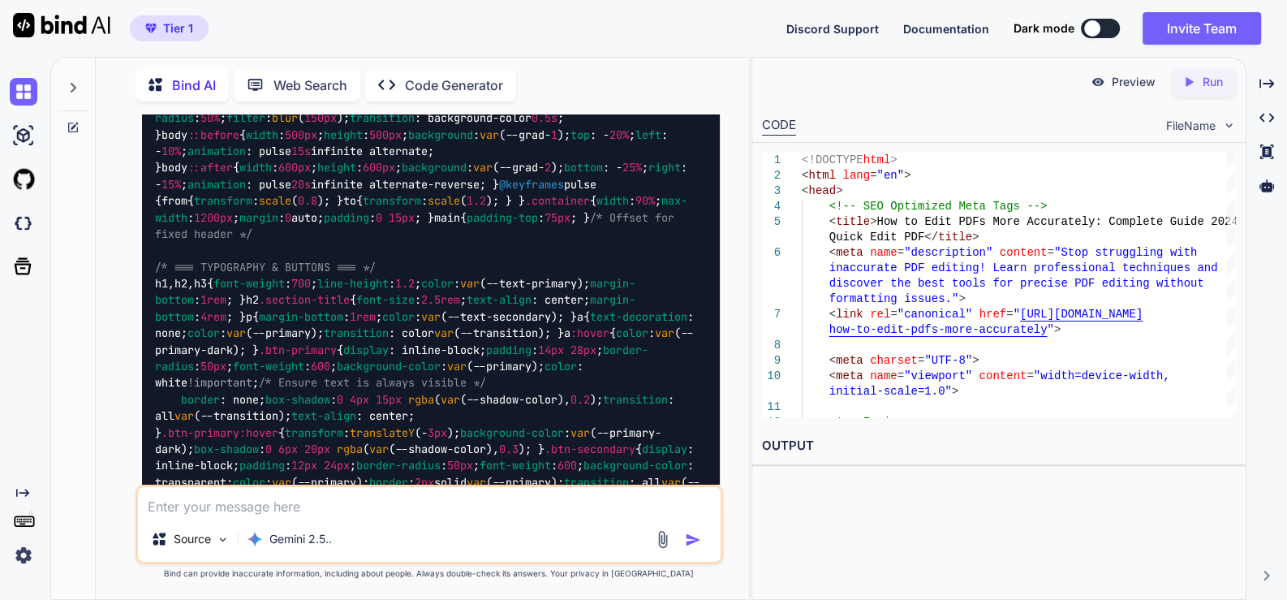
scroll to position [17242, 0]
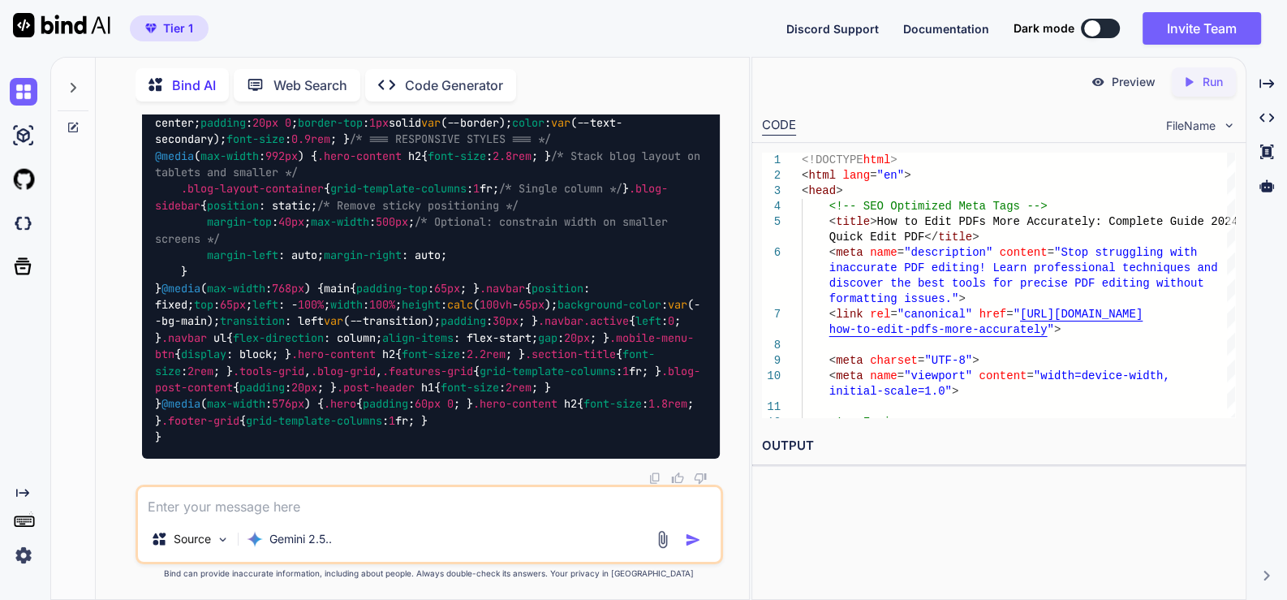
scroll to position [25614, 0]
click at [7, 93] on div at bounding box center [22, 92] width 44 height 44
click at [19, 88] on img at bounding box center [24, 92] width 28 height 28
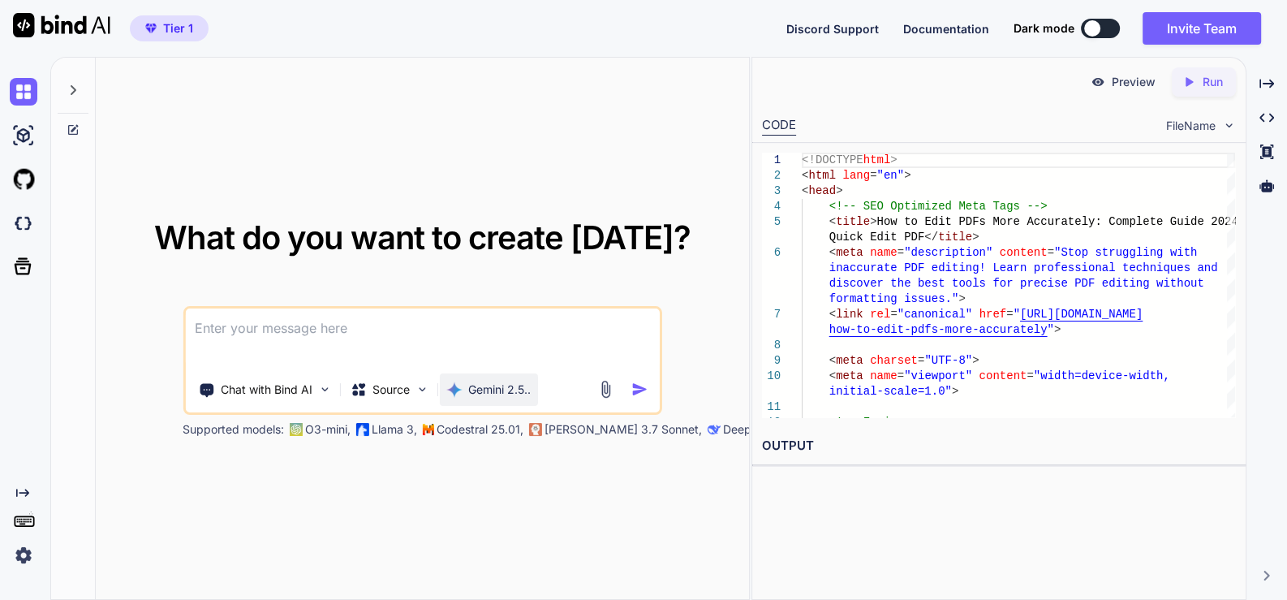
click at [514, 393] on p "Gemini 2.5.." at bounding box center [499, 389] width 62 height 16
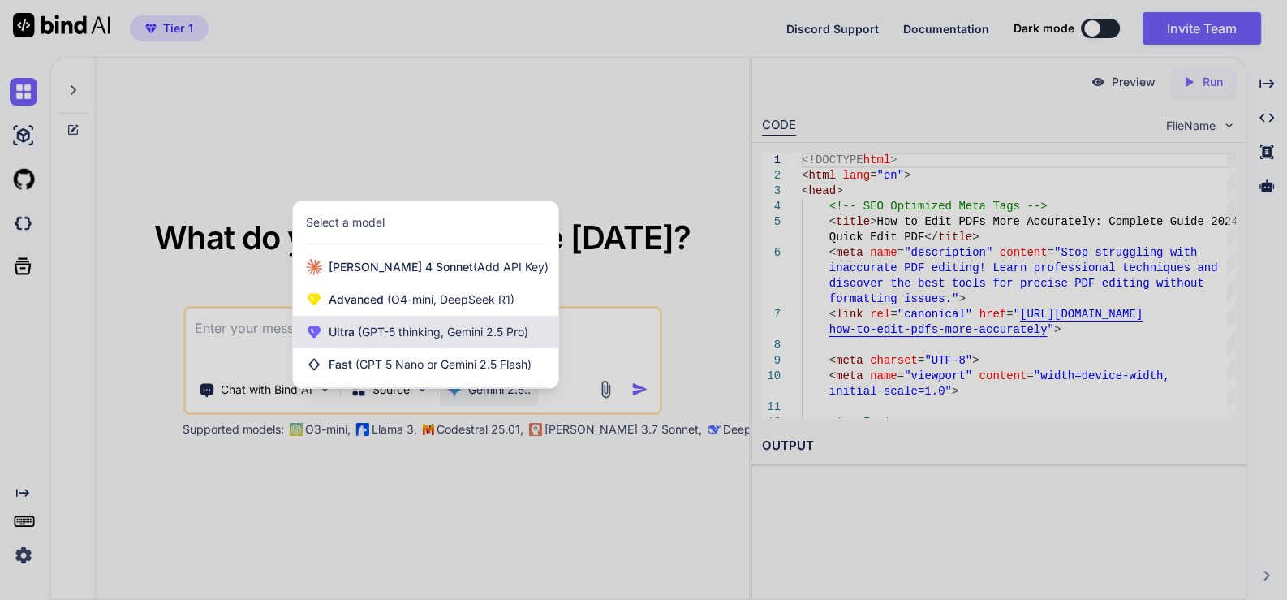
click at [458, 326] on span "(GPT-5 thinking, Gemini 2.5 Pro)" at bounding box center [442, 332] width 174 height 14
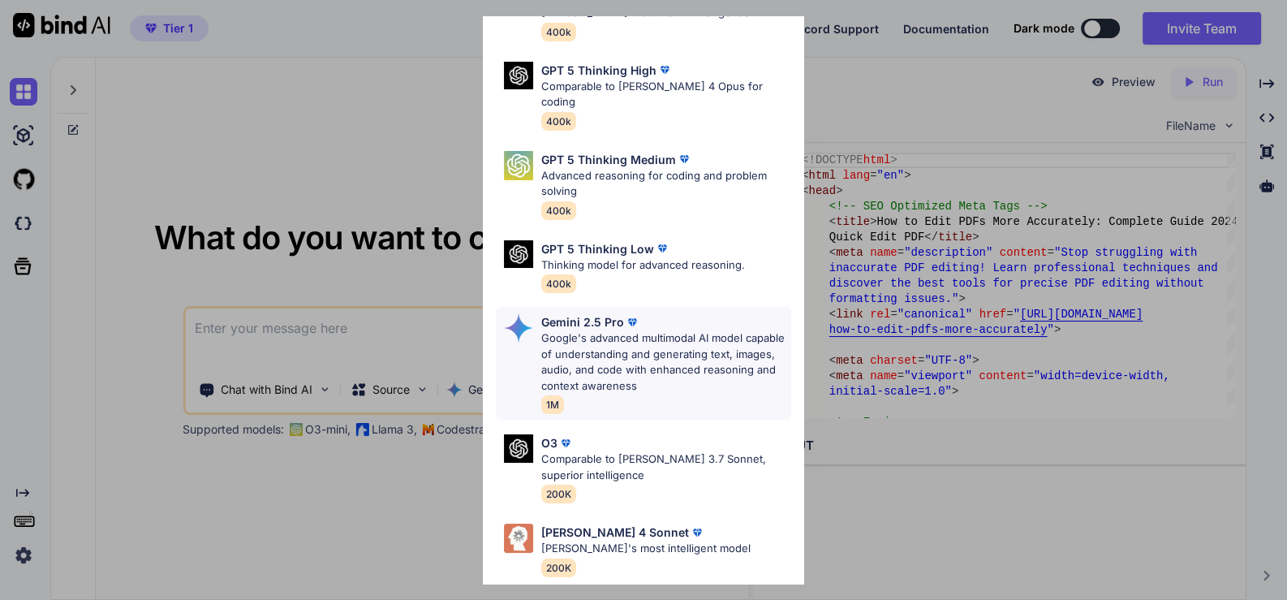
scroll to position [182, 0]
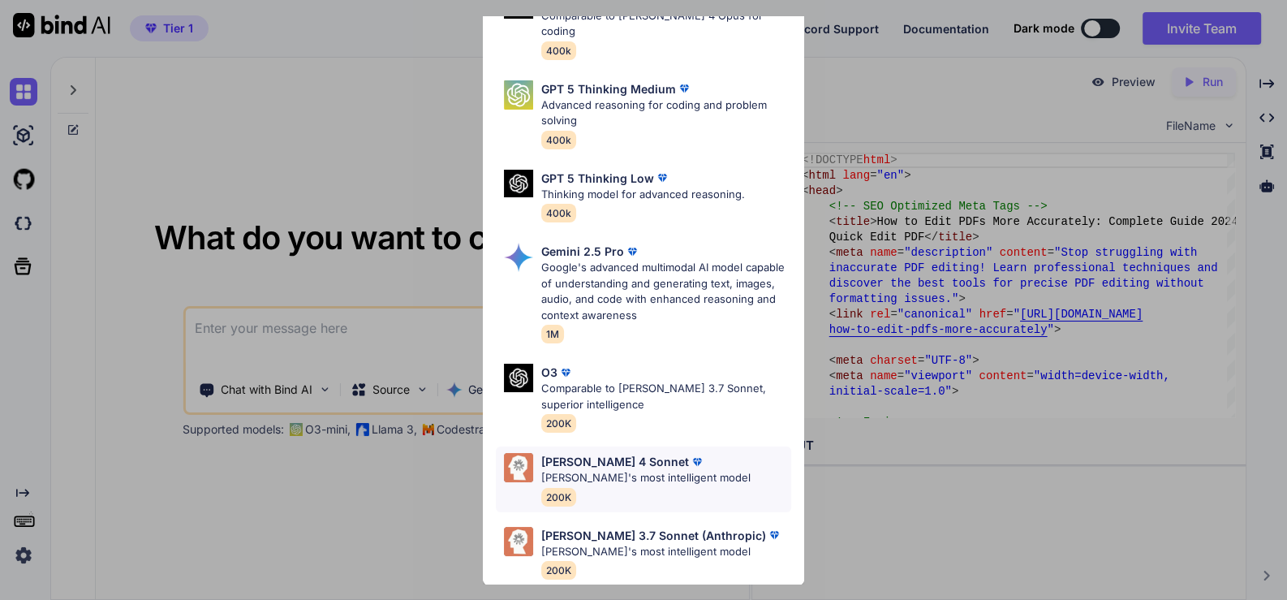
click at [656, 453] on div "[PERSON_NAME] 4 Sonnet" at bounding box center [645, 461] width 209 height 17
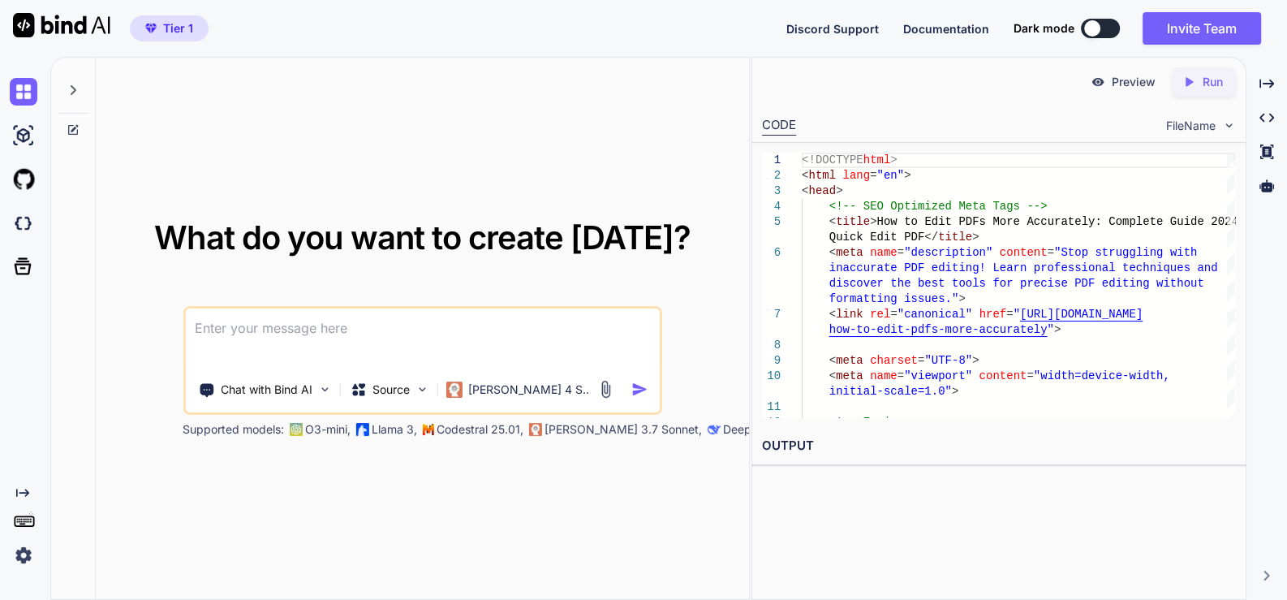
click at [364, 326] on textarea at bounding box center [422, 338] width 475 height 60
paste textarea "Topic - "write approx 2000 words detailed blog post to promote my tool, compare…"
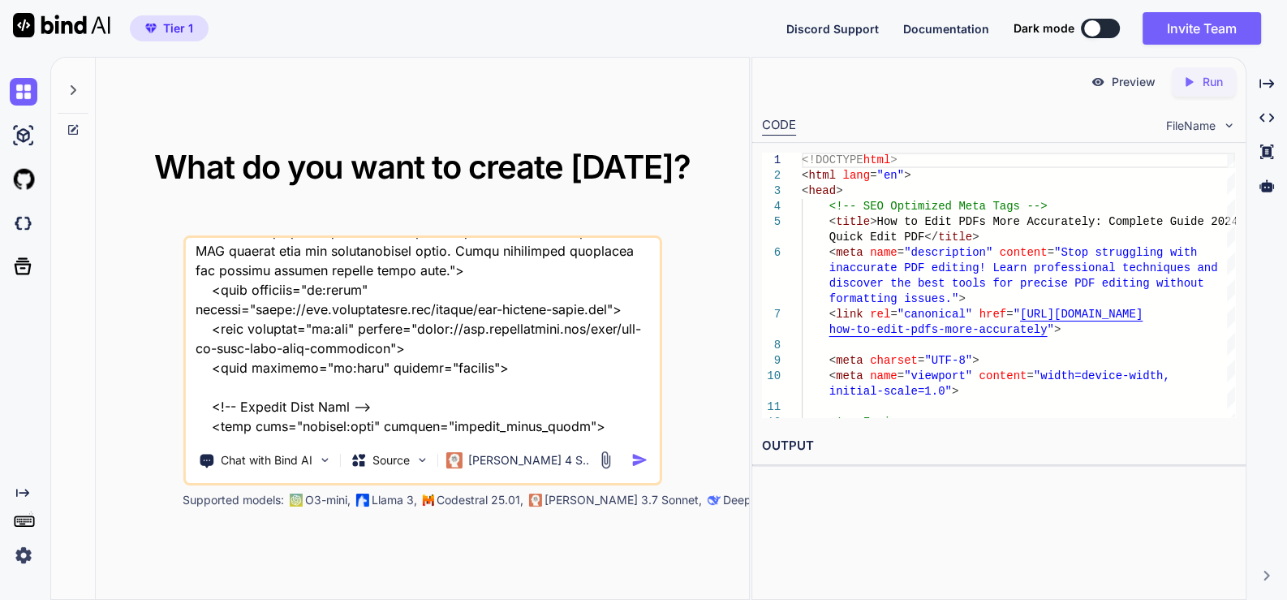
scroll to position [0, 0]
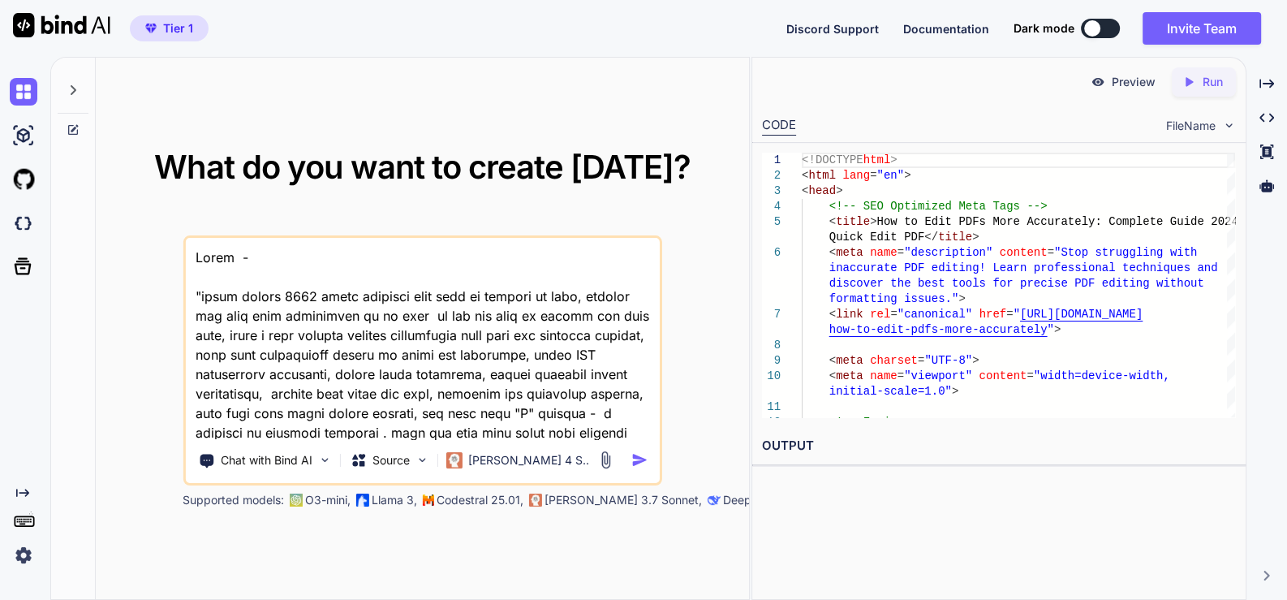
click at [325, 259] on textarea at bounding box center [422, 338] width 475 height 201
paste textarea "best pdf converter: create, convert pdf files online (free)"
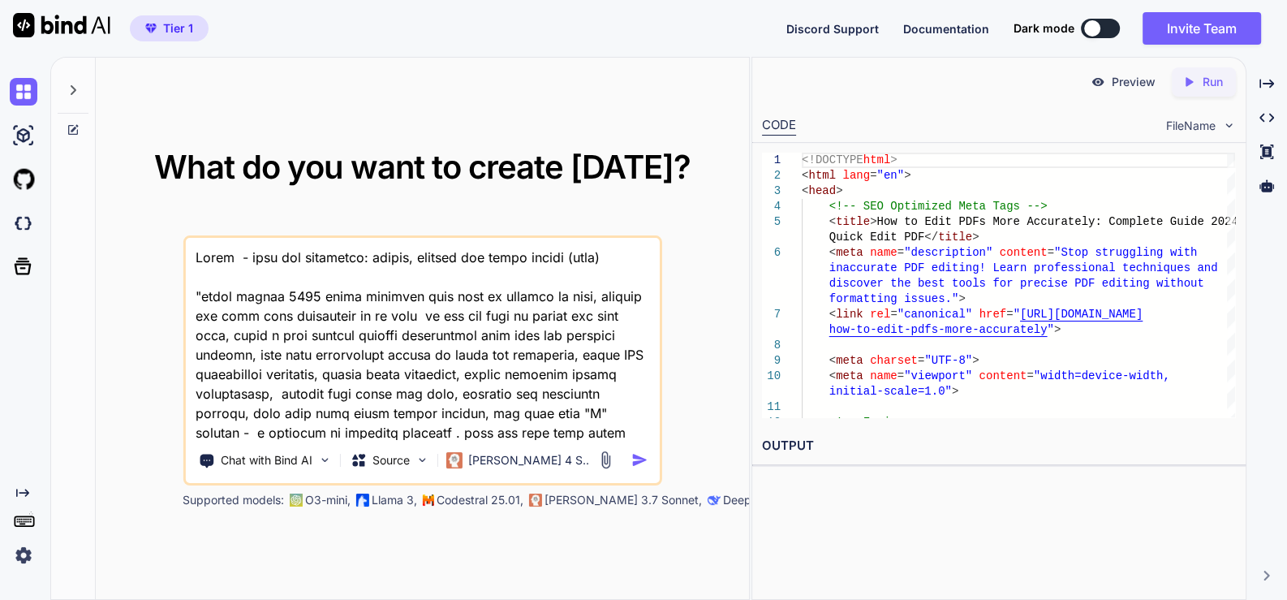
click at [205, 279] on textarea at bounding box center [422, 338] width 475 height 201
paste textarea "app name - Quick Organise PDF Tool URL - [URL][DOMAIN_NAME] About this App this…"
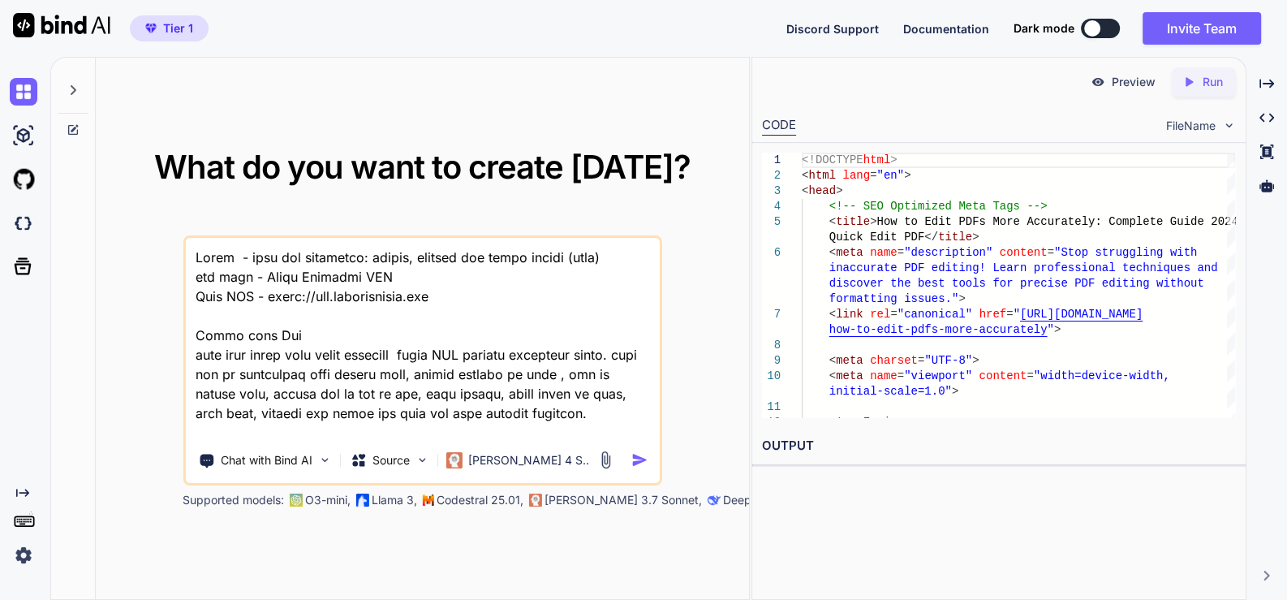
click at [631, 258] on textarea at bounding box center [422, 338] width 475 height 201
type textarea "Topic - best pdf converter: create, convert pdf files online (free) app name - …"
click at [643, 462] on img "button" at bounding box center [639, 459] width 17 height 17
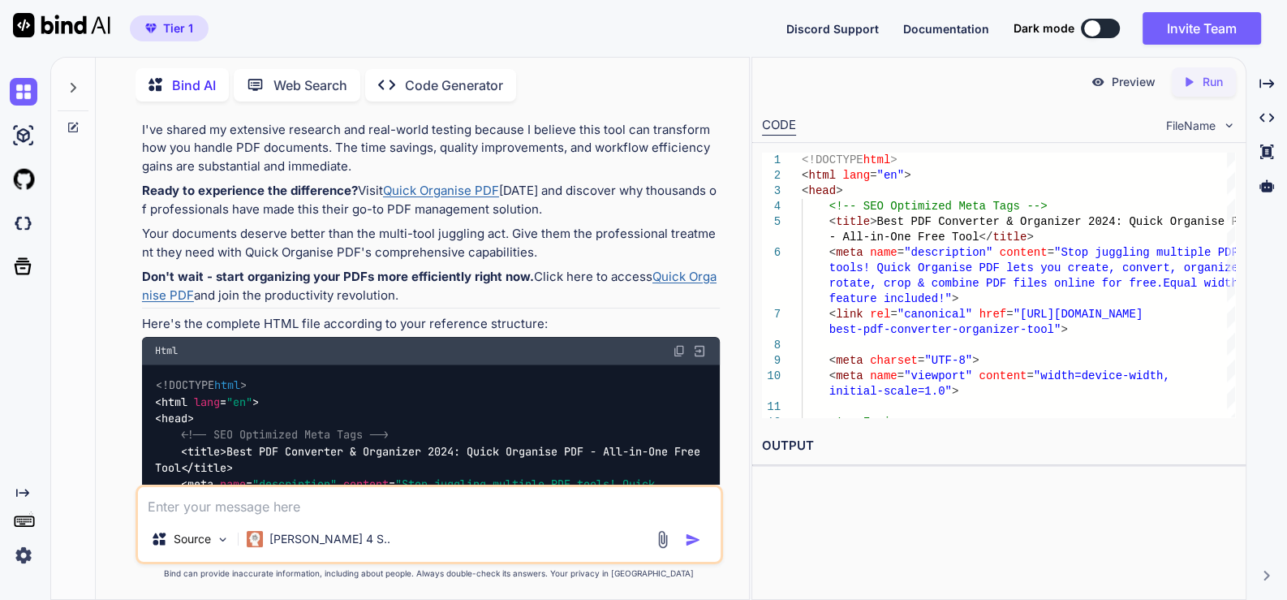
scroll to position [9514, 0]
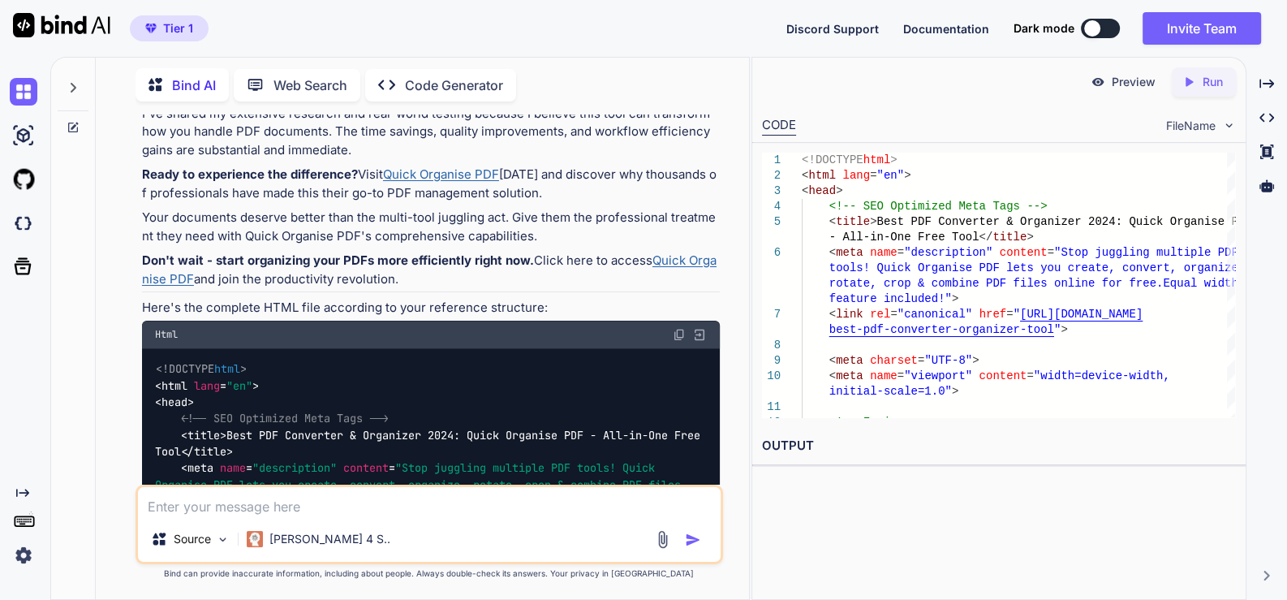
click at [676, 328] on img at bounding box center [679, 334] width 13 height 13
